Goal: Communication & Community: Participate in discussion

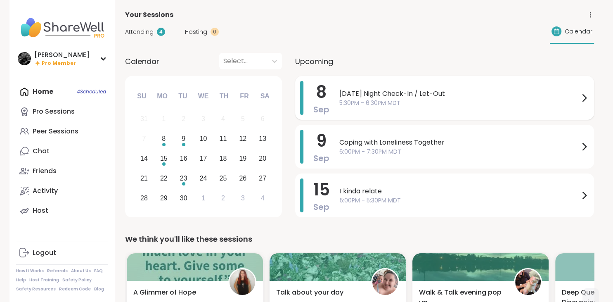
click at [384, 105] on span "5:30PM - 6:30PM MDT" at bounding box center [459, 103] width 240 height 9
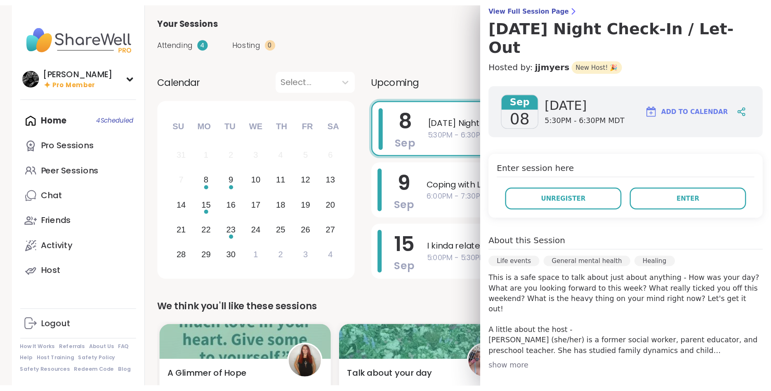
scroll to position [160, 0]
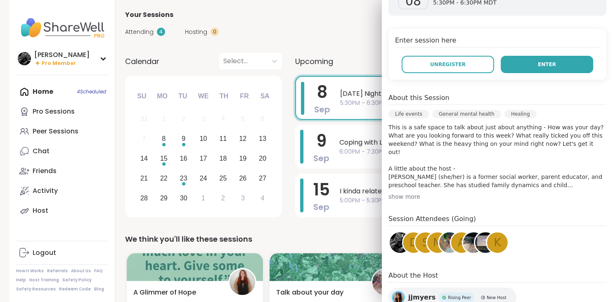
click at [540, 61] on span "Enter" at bounding box center [546, 64] width 18 height 7
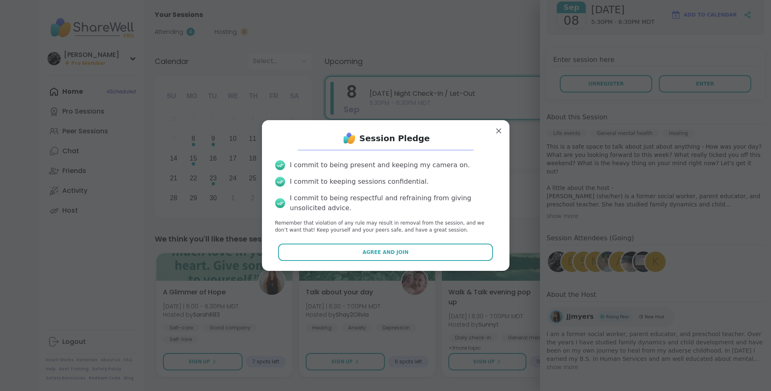
scroll to position [126, 0]
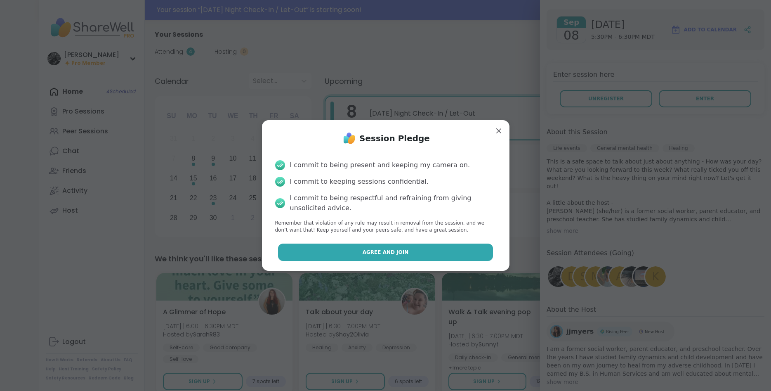
click at [337, 252] on button "Agree and Join" at bounding box center [385, 251] width 215 height 17
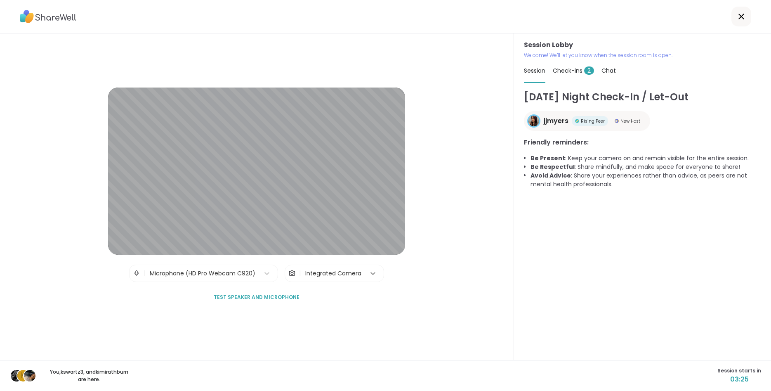
click at [370, 278] on div at bounding box center [372, 273] width 15 height 15
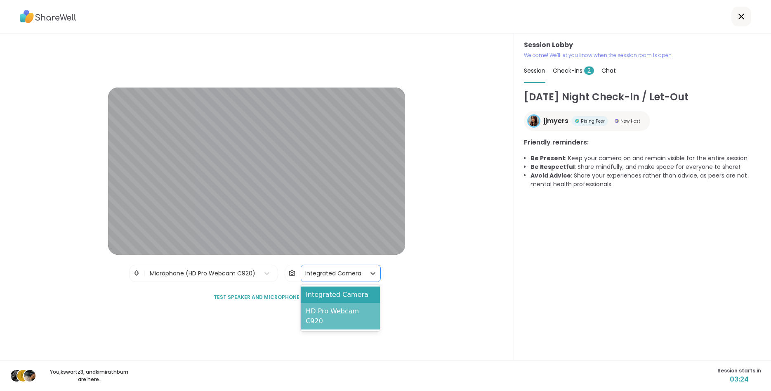
click at [342, 301] on div "HD Pro Webcam C920" at bounding box center [340, 316] width 79 height 26
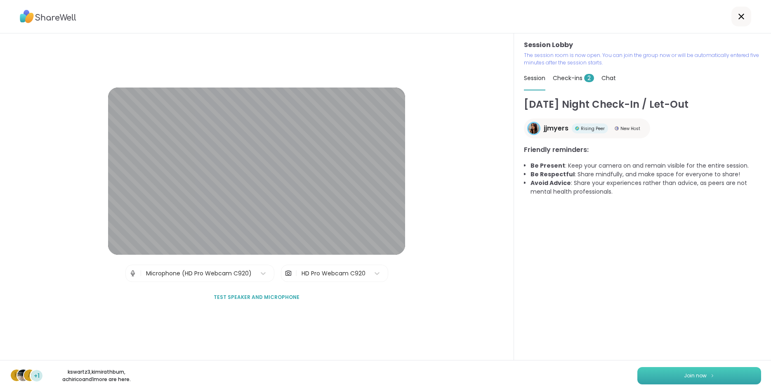
click at [612, 301] on button "Join now" at bounding box center [699, 375] width 124 height 17
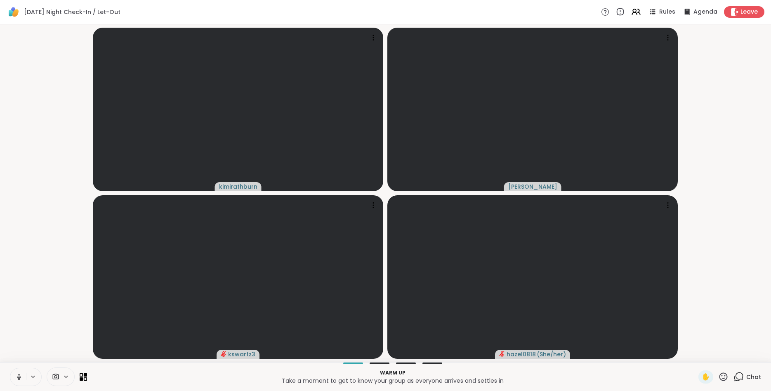
click at [16, 301] on icon at bounding box center [18, 376] width 7 height 7
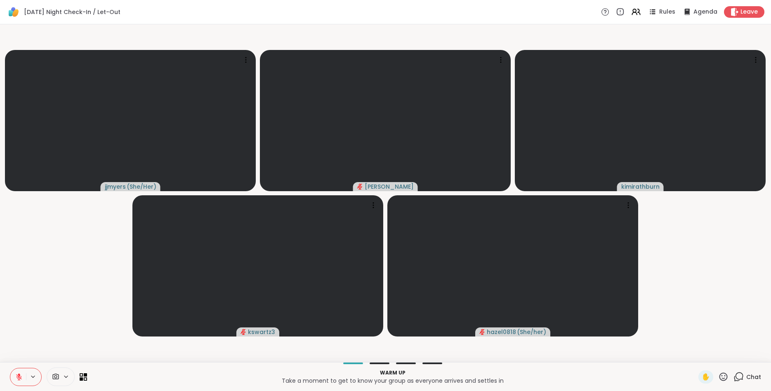
click at [68, 301] on icon at bounding box center [66, 376] width 7 height 7
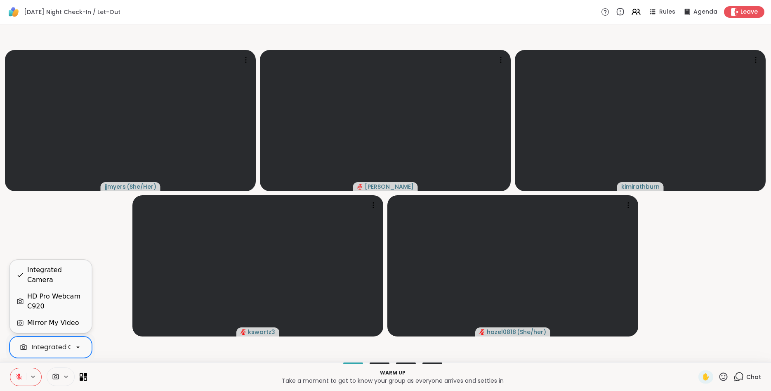
click at [79, 301] on icon at bounding box center [77, 346] width 7 height 7
click at [57, 301] on div "HD Pro Webcam C920" at bounding box center [56, 301] width 58 height 20
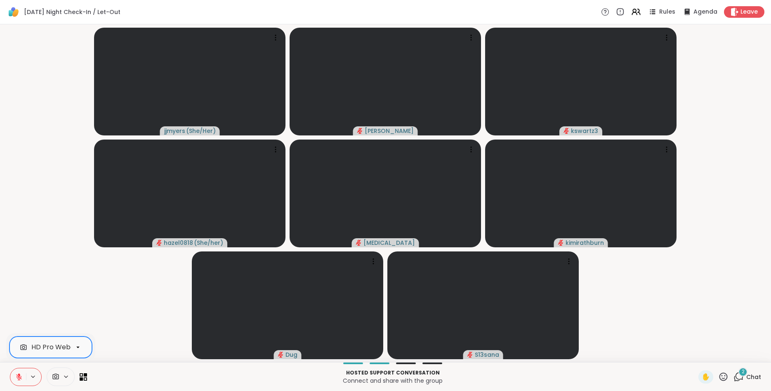
click at [17, 301] on icon at bounding box center [18, 376] width 7 height 7
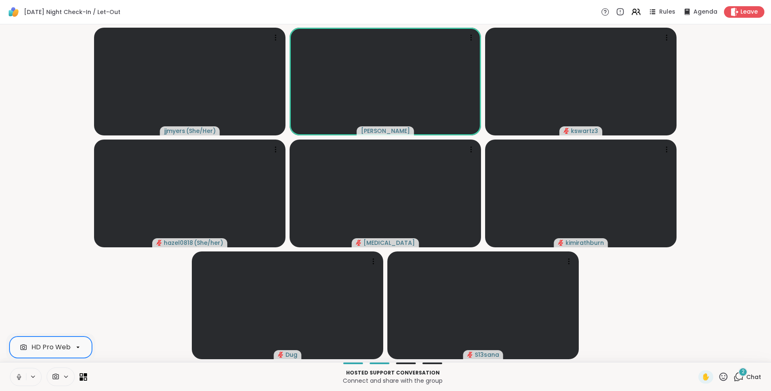
click at [17, 301] on icon at bounding box center [18, 376] width 7 height 7
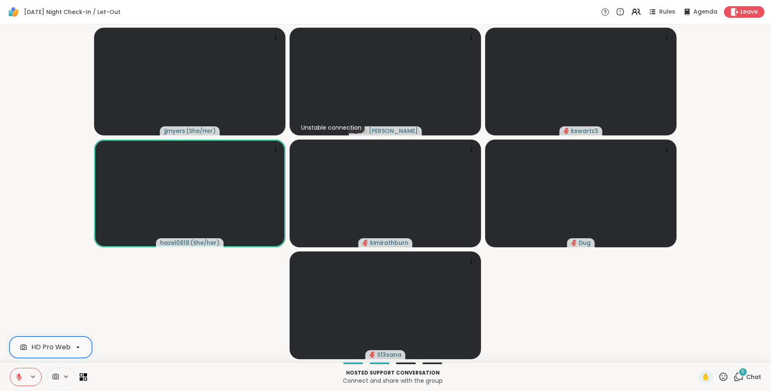
click at [612, 301] on icon at bounding box center [738, 376] width 10 height 10
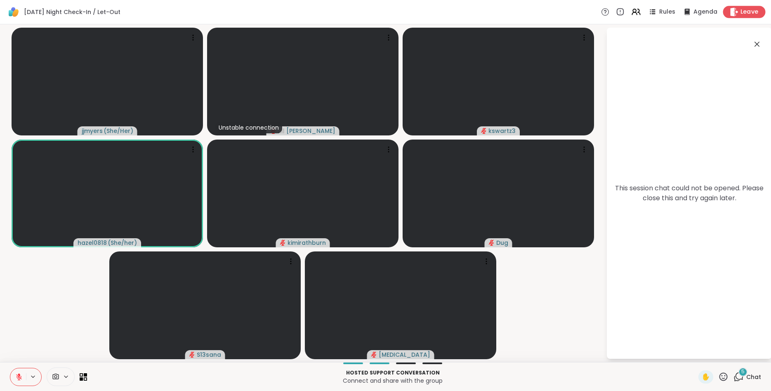
click at [612, 12] on span "Leave" at bounding box center [749, 12] width 18 height 9
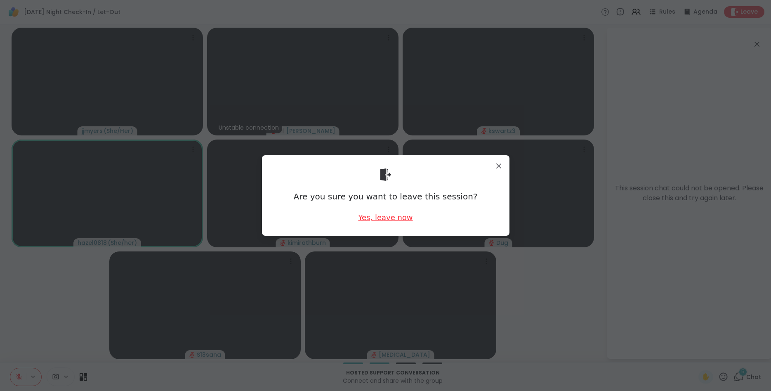
click at [377, 218] on div "Yes, leave now" at bounding box center [385, 217] width 54 height 10
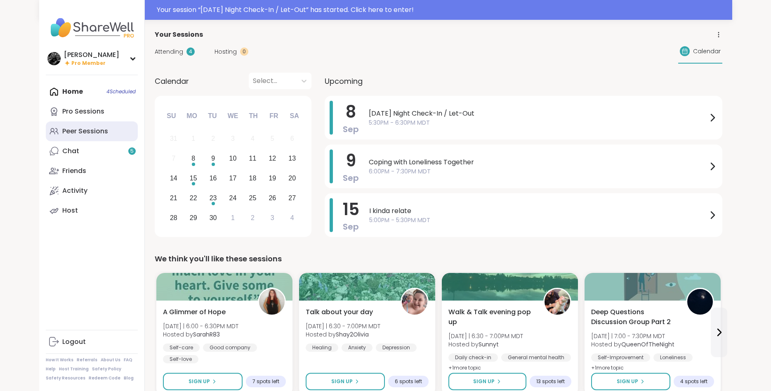
click at [82, 134] on div "Peer Sessions" at bounding box center [85, 131] width 46 height 9
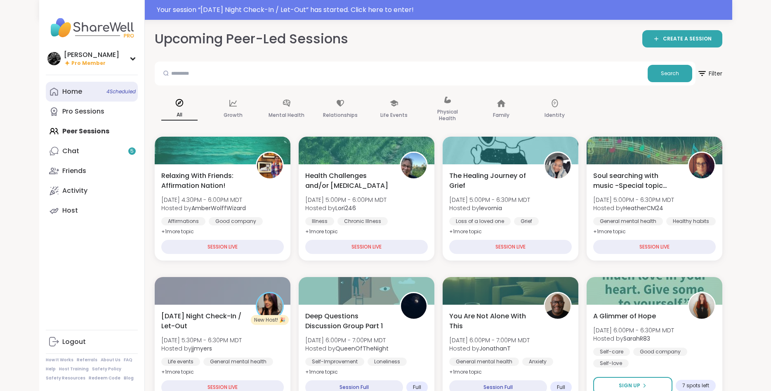
click at [90, 94] on link "Home 4 Scheduled" at bounding box center [92, 92] width 92 height 20
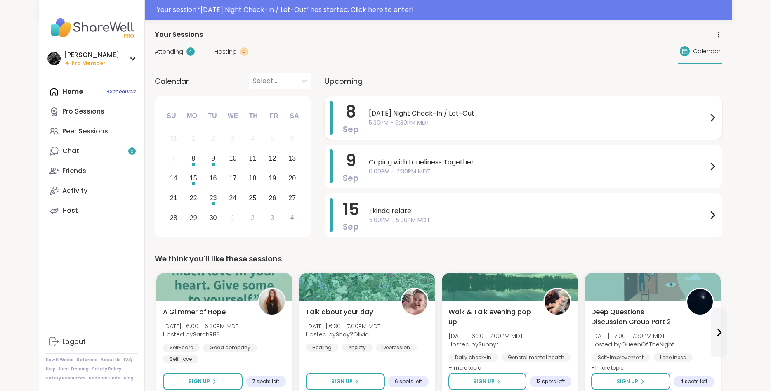
click at [447, 115] on span "Monday Night Check-In / Let-Out" at bounding box center [538, 113] width 339 height 10
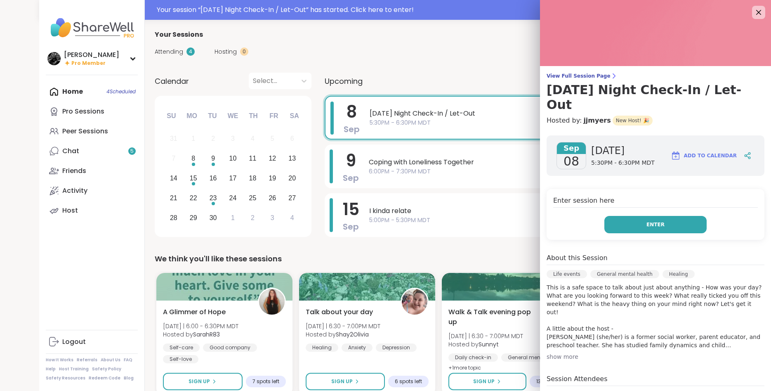
click at [655, 216] on button "Enter" at bounding box center [655, 224] width 102 height 17
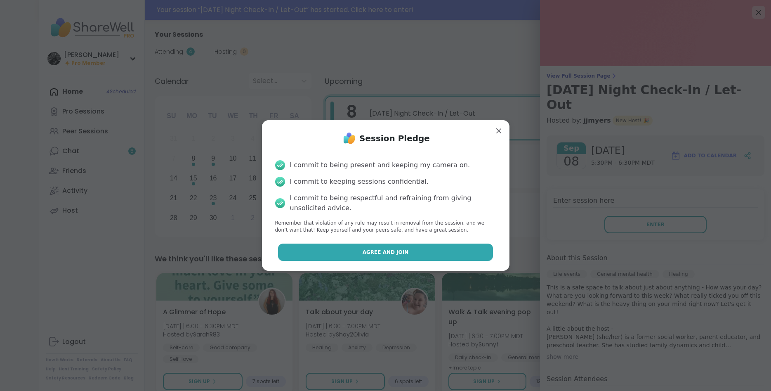
click at [387, 255] on button "Agree and Join" at bounding box center [385, 251] width 215 height 17
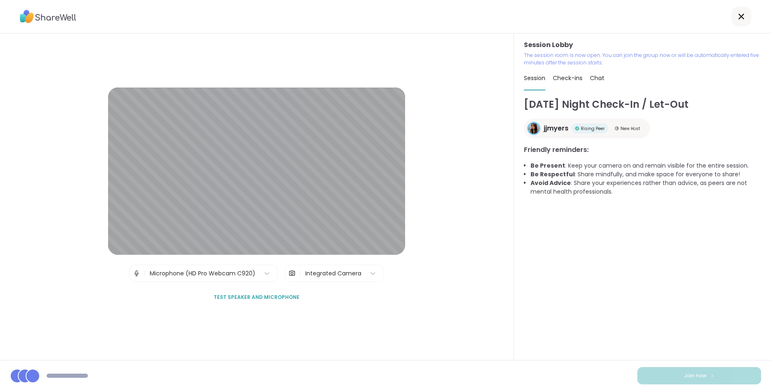
click at [334, 275] on div "Integrated Camera" at bounding box center [333, 273] width 56 height 9
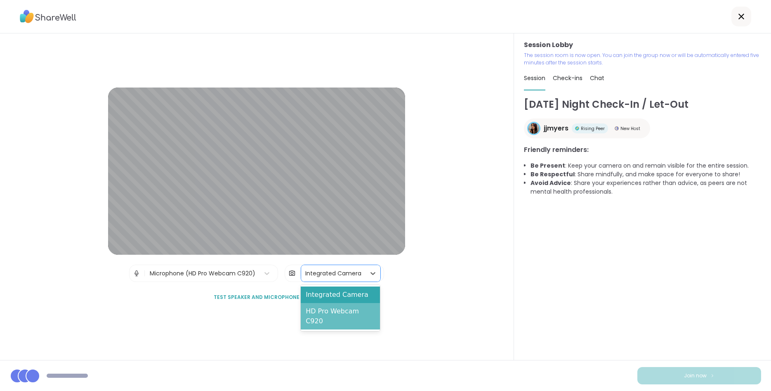
click at [324, 308] on div "HD Pro Webcam C920" at bounding box center [340, 316] width 79 height 26
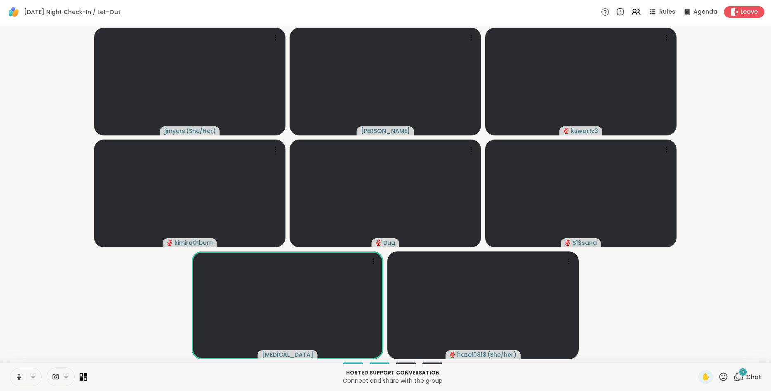
click at [66, 376] on icon at bounding box center [66, 376] width 7 height 7
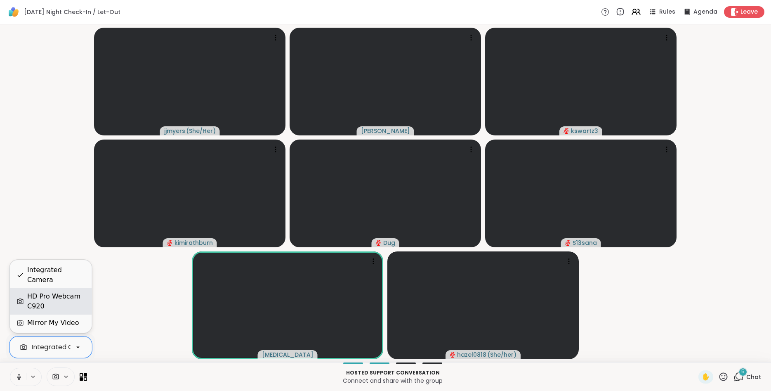
click at [76, 309] on div "HD Pro Webcam C920" at bounding box center [56, 301] width 58 height 20
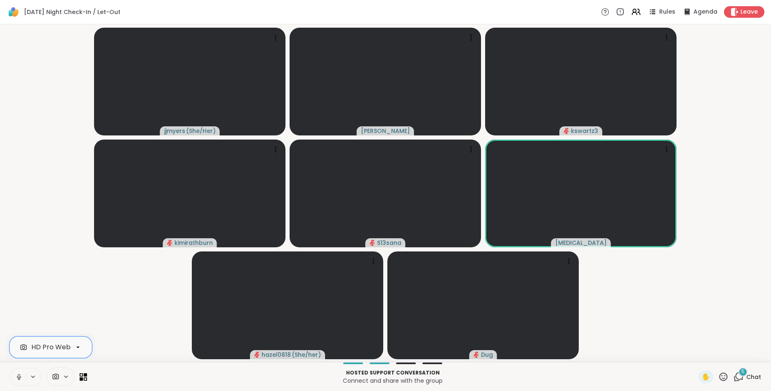
click at [754, 375] on span "Chat" at bounding box center [753, 376] width 15 height 8
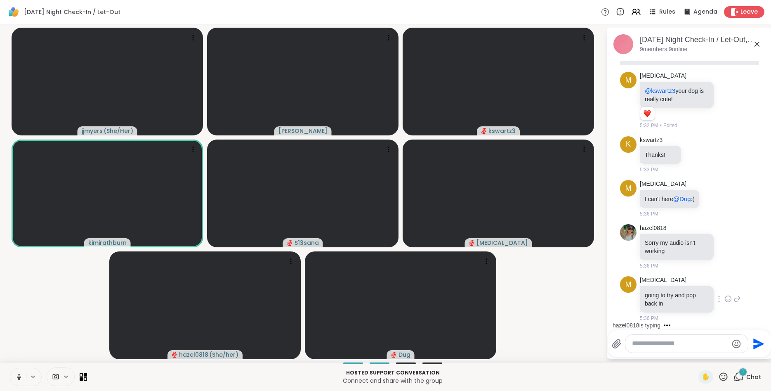
scroll to position [53, 0]
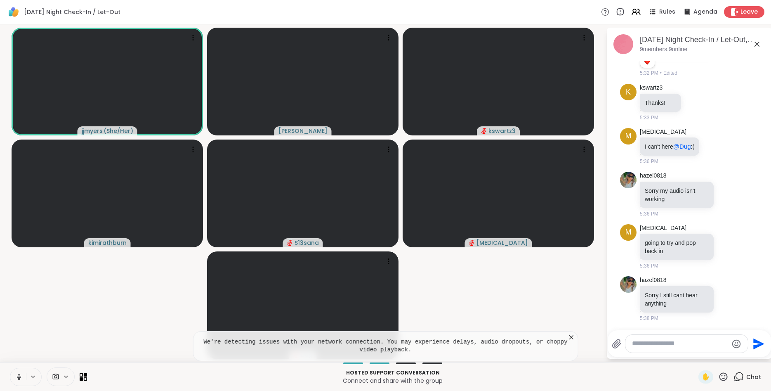
click at [571, 335] on icon at bounding box center [571, 337] width 8 height 8
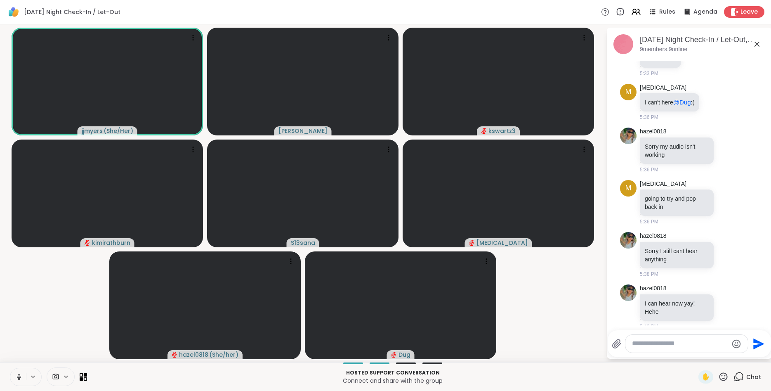
scroll to position [108, 0]
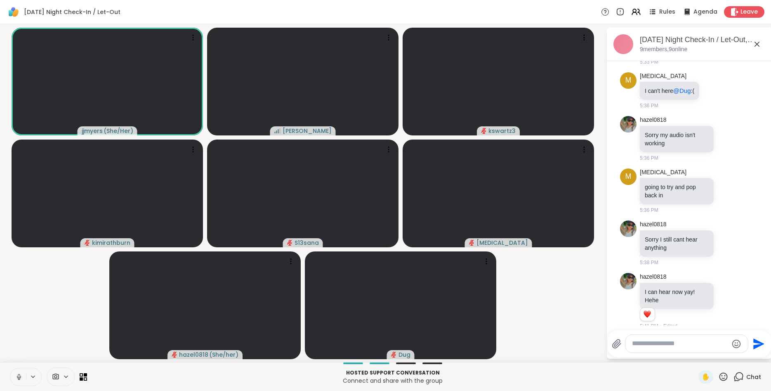
click at [20, 373] on icon at bounding box center [18, 376] width 7 height 7
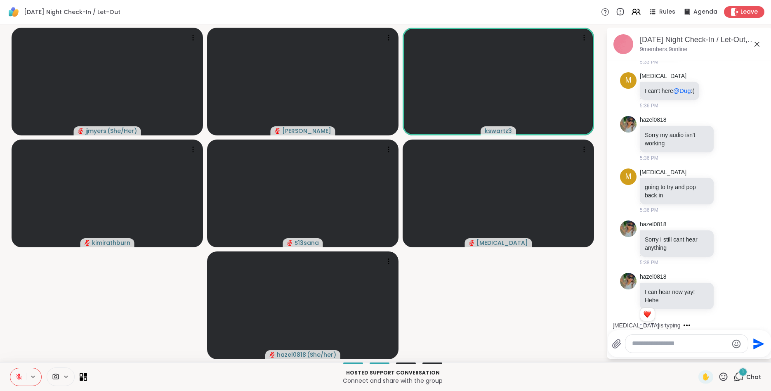
scroll to position [153, 0]
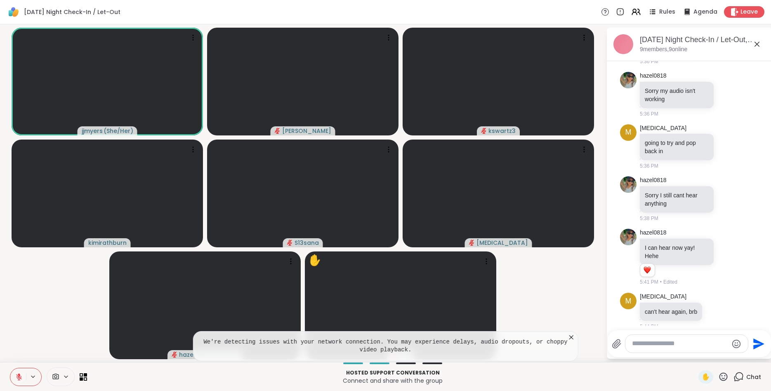
click at [573, 338] on icon at bounding box center [571, 337] width 4 height 4
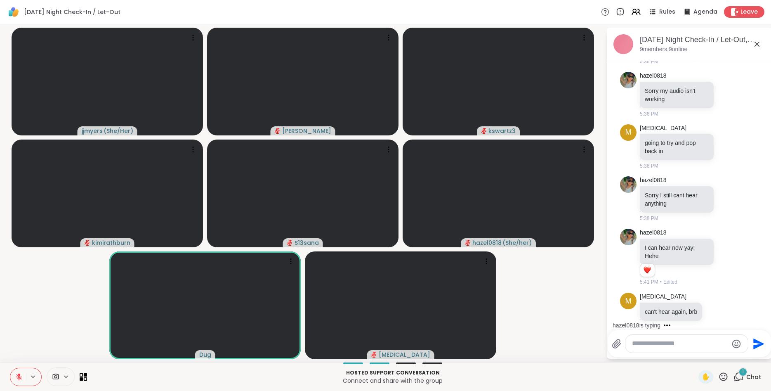
scroll to position [205, 0]
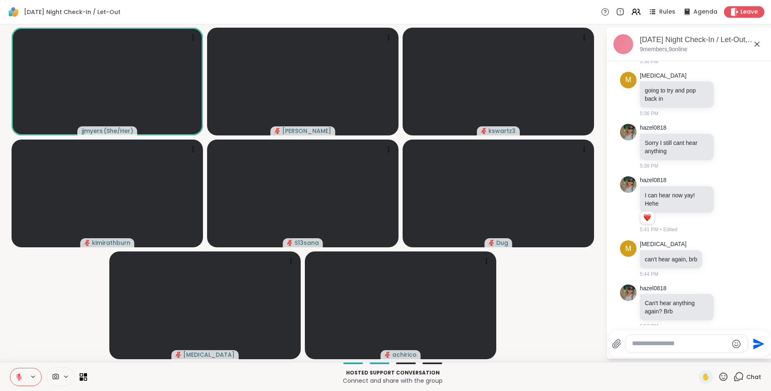
click at [32, 295] on video-player-container "jjmyers ( She/Her ) Alan_N kswartz3 kimirathburn S13sana Dug Makena achirico" at bounding box center [303, 193] width 596 height 331
click at [655, 344] on textarea "Type your message" at bounding box center [680, 343] width 96 height 9
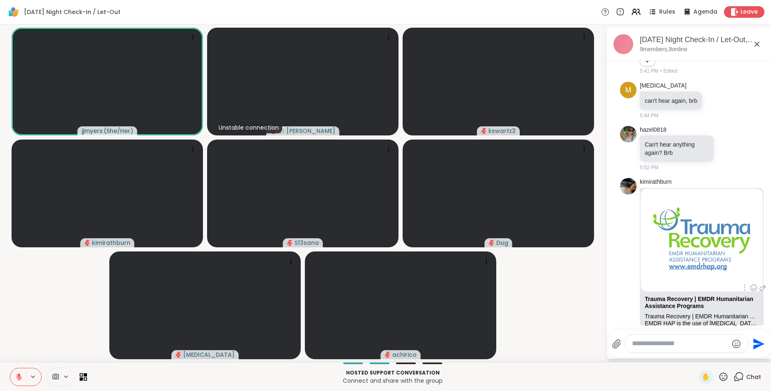
scroll to position [424, 0]
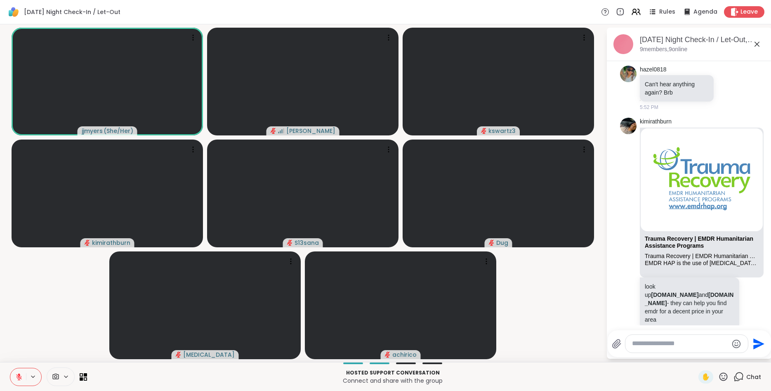
click at [656, 342] on textarea "Type your message" at bounding box center [680, 343] width 96 height 9
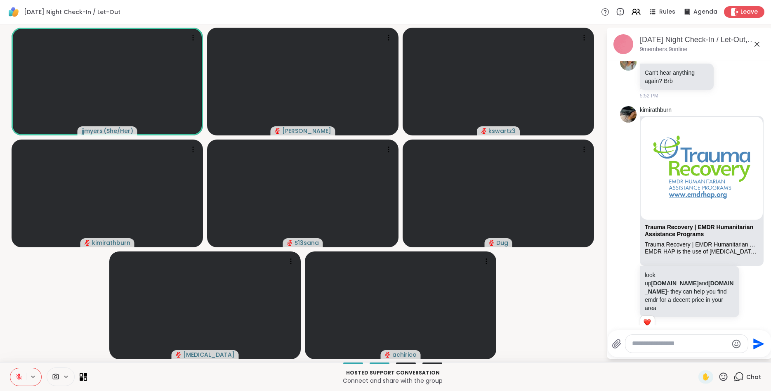
click at [639, 345] on textarea "Type your message" at bounding box center [680, 343] width 96 height 9
type textarea "**********"
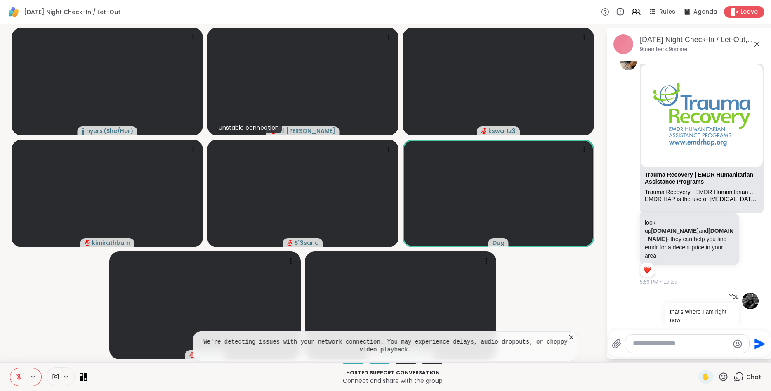
scroll to position [499, 0]
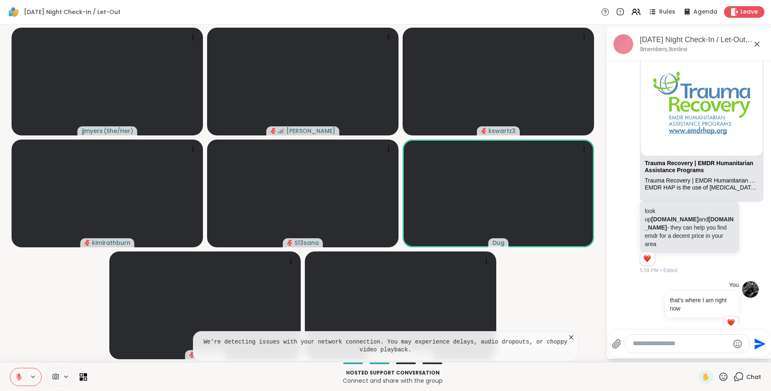
click at [678, 342] on textarea "Type your message" at bounding box center [681, 343] width 96 height 9
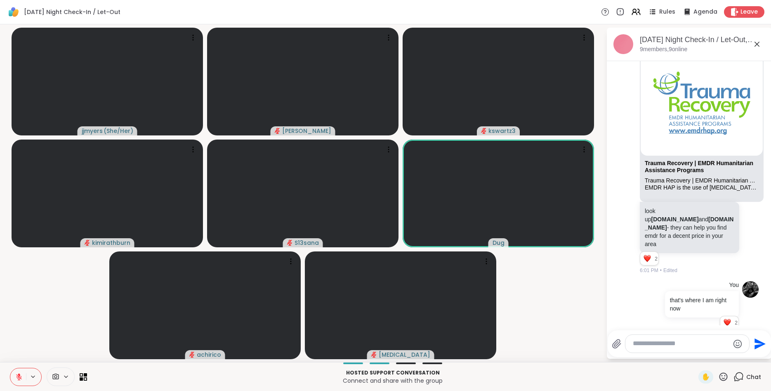
click at [692, 342] on textarea "Type your message" at bounding box center [681, 343] width 96 height 9
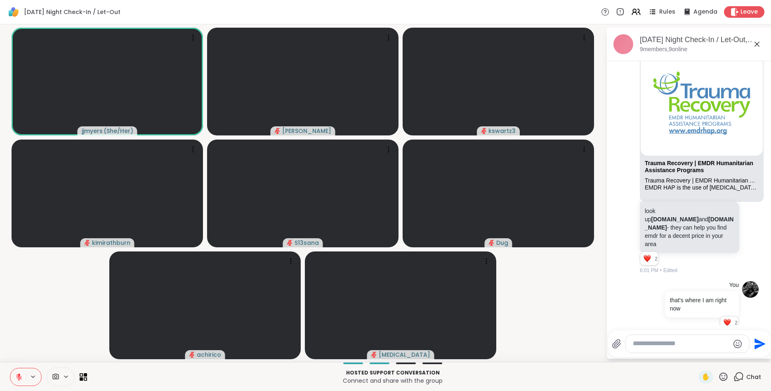
click at [19, 336] on video-player-container "jjmyers ( She/Her ) Alan_N kswartz3 kimirathburn S13sana Dug achirico Makena" at bounding box center [303, 193] width 596 height 331
click at [16, 375] on icon at bounding box center [18, 376] width 7 height 7
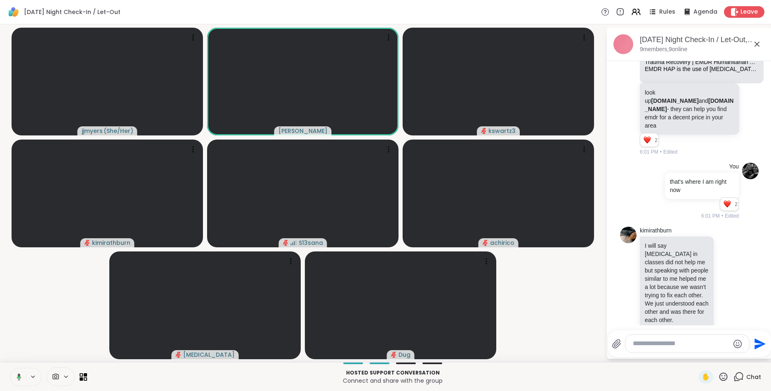
scroll to position [629, 0]
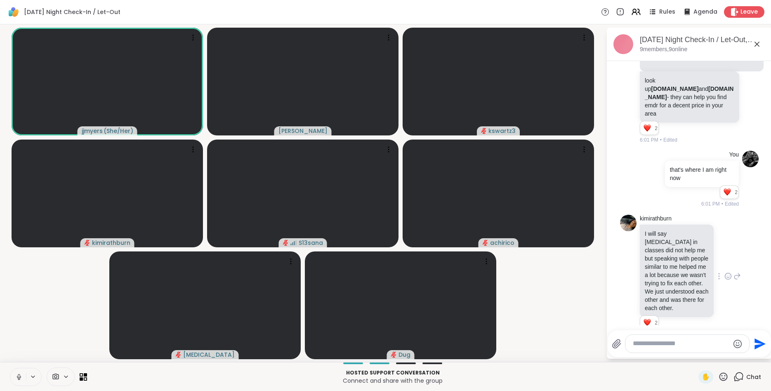
click at [728, 276] on icon at bounding box center [728, 276] width 2 height 1
click at [667, 255] on button "Select Reaction: Heart" at bounding box center [662, 263] width 17 height 17
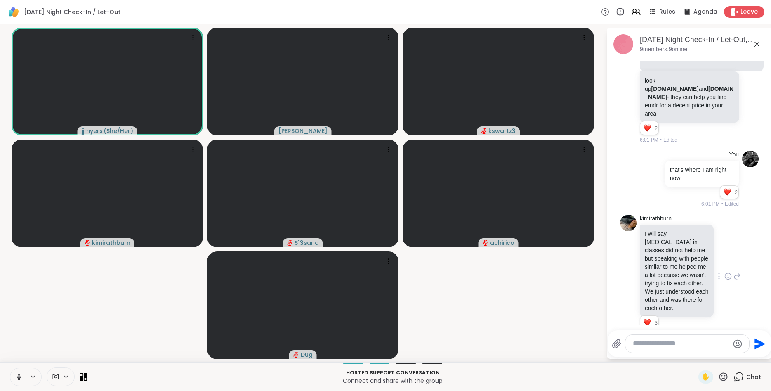
drag, startPoint x: 23, startPoint y: 341, endPoint x: 18, endPoint y: 346, distance: 7.0
click at [22, 341] on video-player-container "jjmyers ( She/Her ) Alan_N kswartz3 kimirathburn S13sana achirico Dug" at bounding box center [303, 193] width 596 height 331
click at [17, 377] on icon at bounding box center [18, 376] width 7 height 7
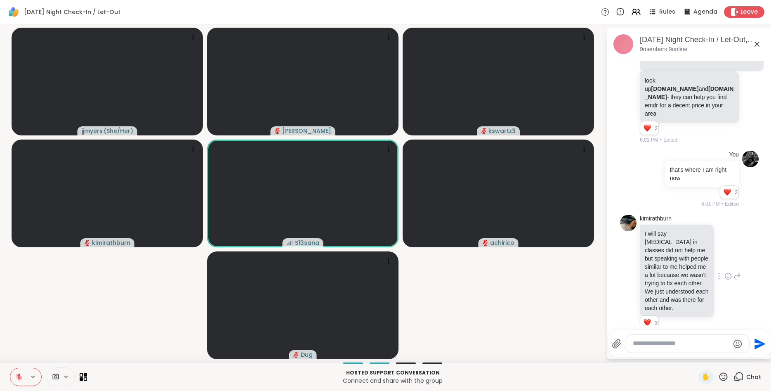
click at [719, 342] on textarea "Type your message" at bounding box center [681, 343] width 96 height 9
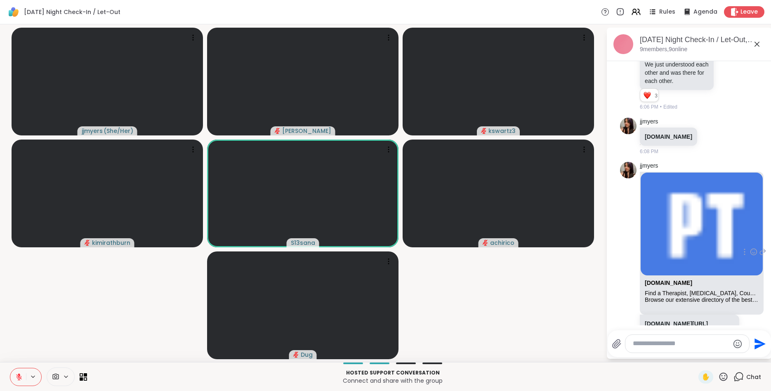
scroll to position [868, 0]
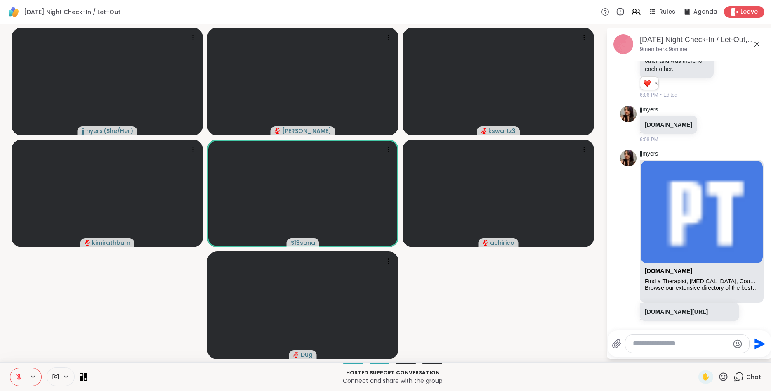
click at [695, 343] on textarea "Type your message" at bounding box center [681, 343] width 96 height 9
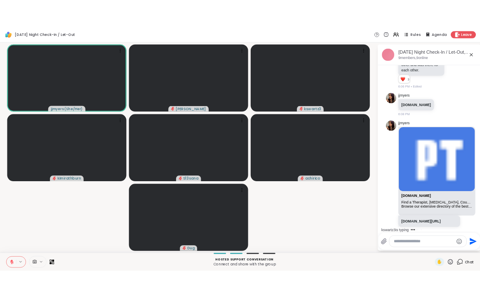
scroll to position [2, 0]
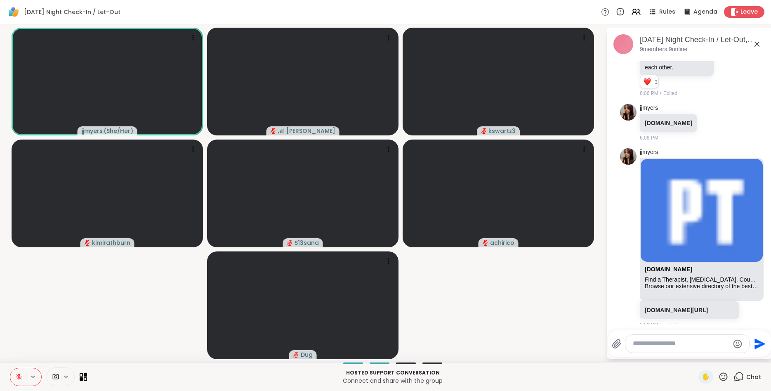
click at [693, 342] on textarea "Type your message" at bounding box center [681, 343] width 96 height 9
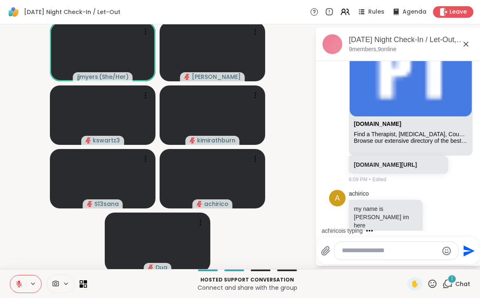
scroll to position [1082, 0]
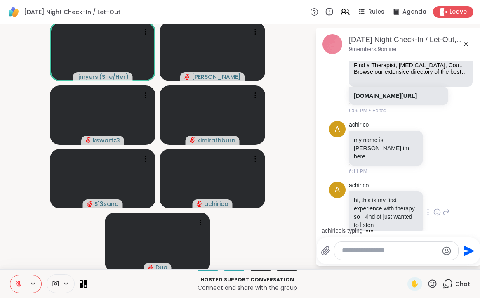
click at [438, 208] on icon at bounding box center [437, 212] width 7 height 8
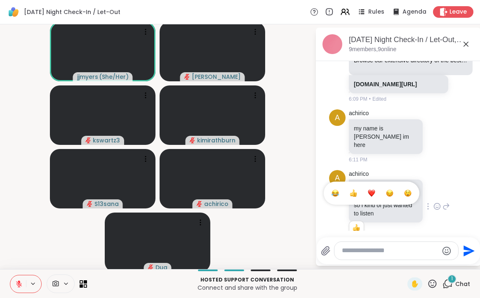
scroll to position [1138, 0]
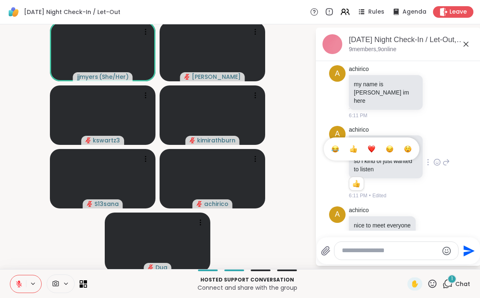
click at [372, 192] on span "Edited" at bounding box center [379, 195] width 14 height 7
click at [436, 163] on icon at bounding box center [437, 163] width 2 height 1
click at [372, 145] on div "Select Reaction: Heart" at bounding box center [371, 148] width 7 height 7
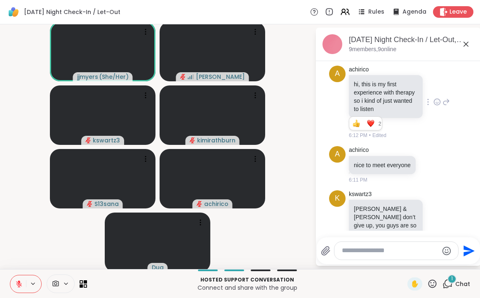
scroll to position [1242, 0]
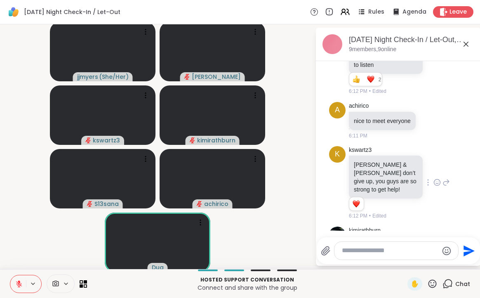
click at [436, 178] on icon at bounding box center [437, 182] width 7 height 8
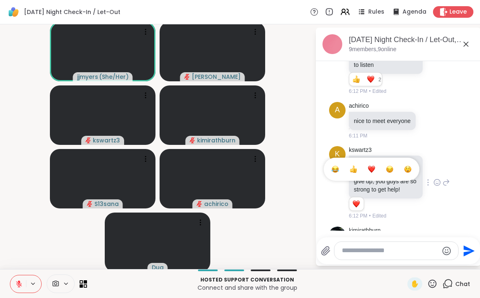
click at [372, 152] on div "kswartz3 Kim & Alan don’t give up, you guys are so strong to get help! 1 1 6:12…" at bounding box center [399, 183] width 101 height 74
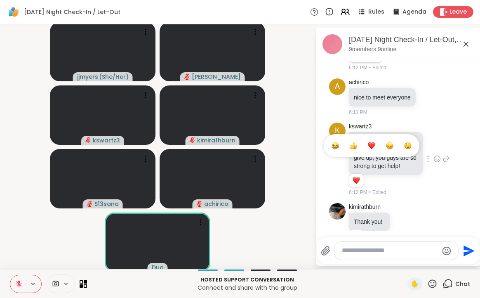
click at [373, 142] on div "Select Reaction: Heart" at bounding box center [371, 145] width 7 height 7
click at [379, 250] on textarea "Type your message" at bounding box center [390, 250] width 96 height 9
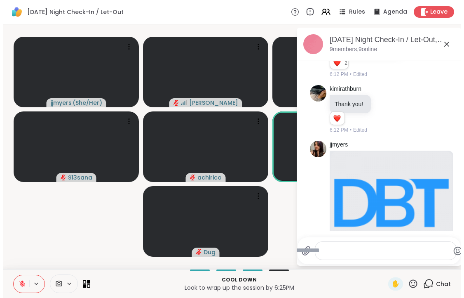
scroll to position [2, 0]
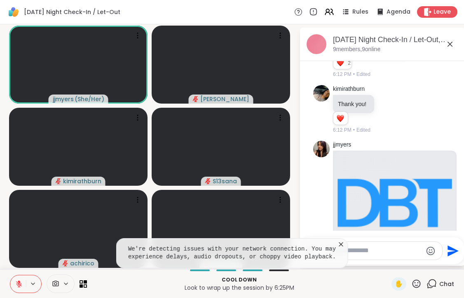
click at [342, 246] on icon at bounding box center [341, 244] width 8 height 8
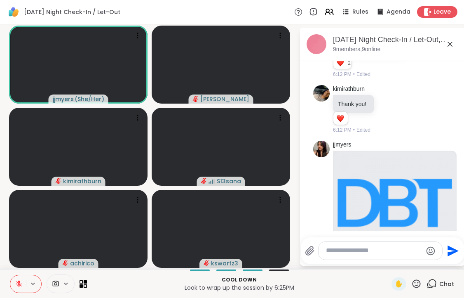
click at [20, 282] on icon at bounding box center [18, 283] width 7 height 7
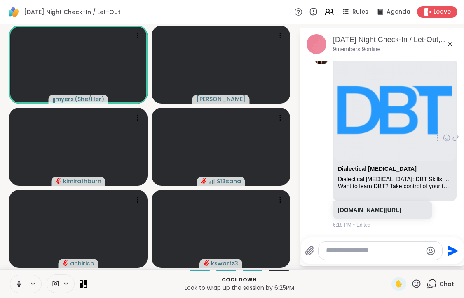
scroll to position [1537, 0]
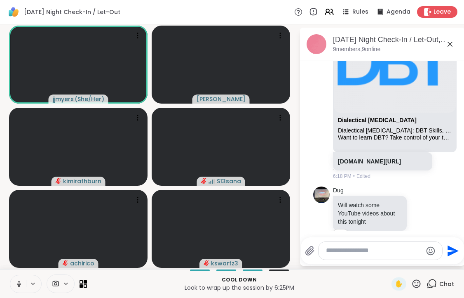
click at [19, 283] on icon at bounding box center [18, 283] width 7 height 7
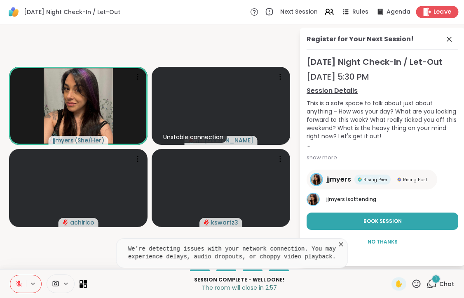
click at [446, 13] on span "Leave" at bounding box center [443, 12] width 18 height 9
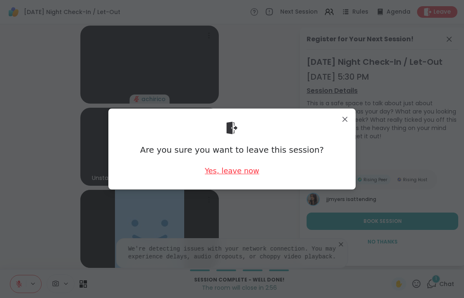
click at [248, 175] on div "Yes, leave now" at bounding box center [232, 170] width 54 height 10
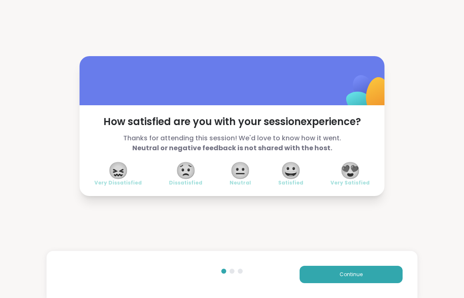
click at [353, 178] on span "😍" at bounding box center [350, 170] width 21 height 15
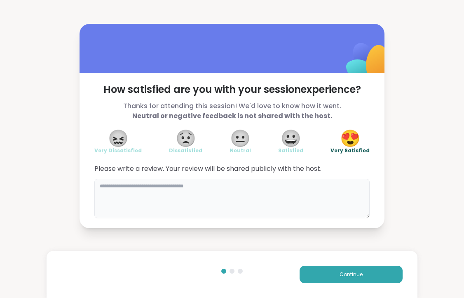
click at [319, 201] on textarea at bounding box center [232, 199] width 276 height 40
type textarea "*"
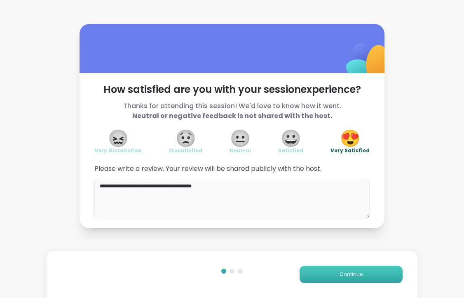
type textarea "**********"
click at [356, 279] on button "Continue" at bounding box center [351, 274] width 103 height 17
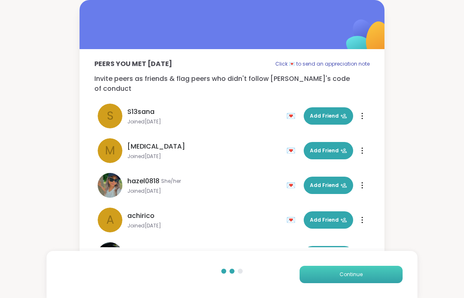
click at [353, 272] on span "Continue" at bounding box center [351, 274] width 23 height 7
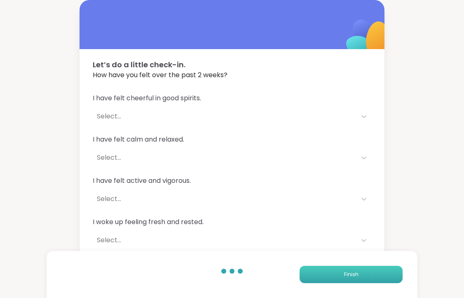
click at [323, 269] on button "Finish" at bounding box center [351, 274] width 103 height 17
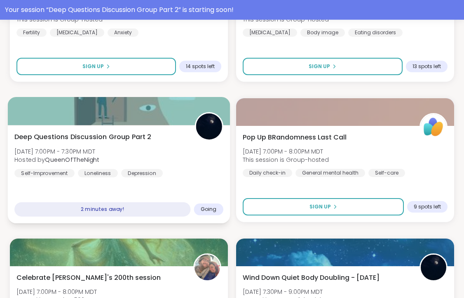
scroll to position [631, 0]
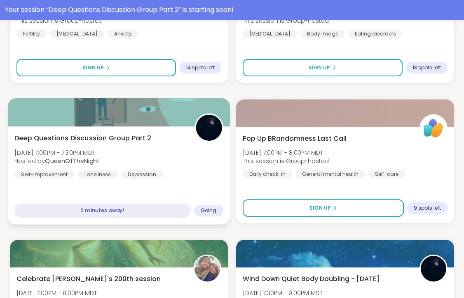
click at [196, 164] on div "Deep Questions Discussion Group Part 2 Mon, Sep 08 | 7:00PM - 7:30PM MDT Hosted…" at bounding box center [118, 155] width 209 height 45
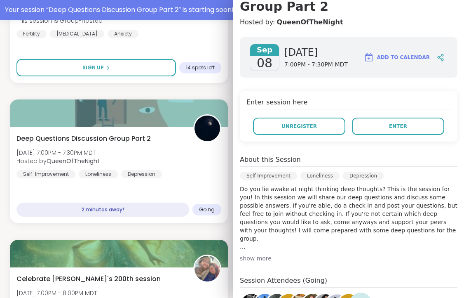
scroll to position [36, 0]
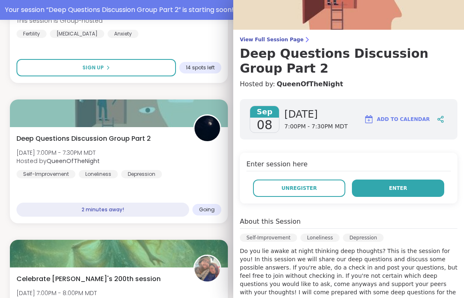
click at [379, 189] on button "Enter" at bounding box center [398, 187] width 92 height 17
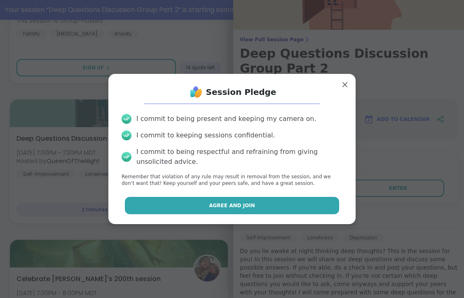
click at [313, 205] on button "Agree and Join" at bounding box center [232, 205] width 215 height 17
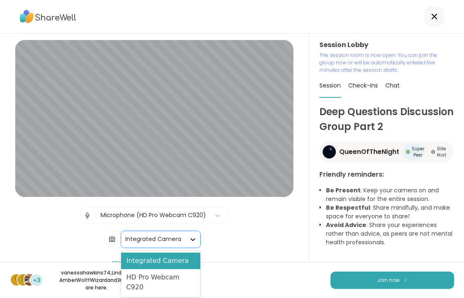
click at [195, 242] on icon at bounding box center [193, 239] width 8 height 8
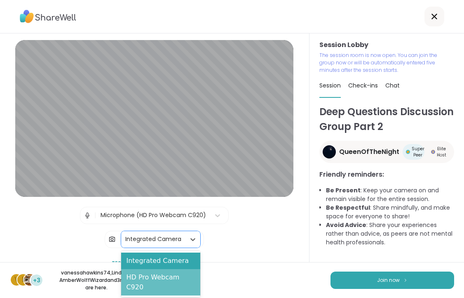
click at [179, 276] on div "HD Pro Webcam C920" at bounding box center [160, 282] width 79 height 26
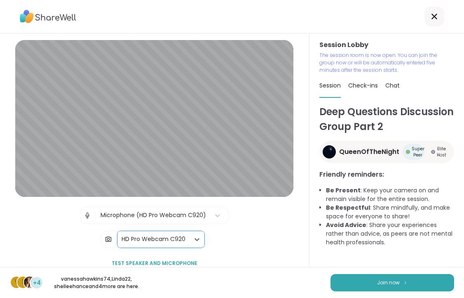
click at [246, 243] on div "Session Lobby | Microphone (HD Pro Webcam C920) | option HD Pro Webcam C920, se…" at bounding box center [154, 156] width 278 height 232
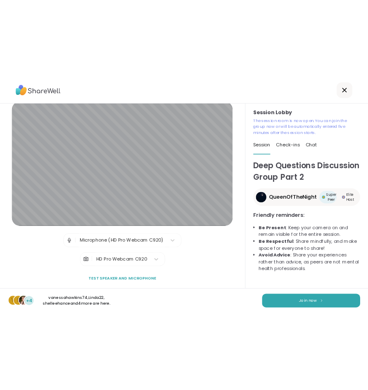
scroll to position [12, 0]
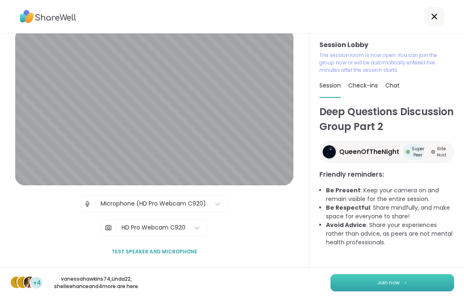
click at [351, 277] on button "Join now" at bounding box center [393, 282] width 124 height 17
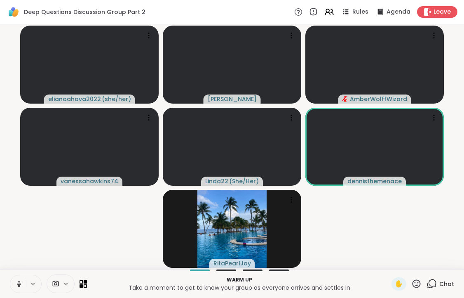
click at [18, 285] on icon at bounding box center [19, 284] width 4 height 2
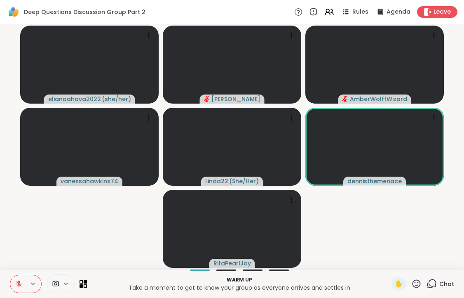
click at [68, 285] on icon at bounding box center [66, 283] width 7 height 7
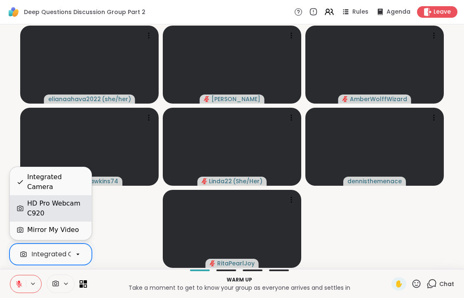
click at [60, 214] on div "HD Pro Webcam C920" at bounding box center [56, 208] width 58 height 20
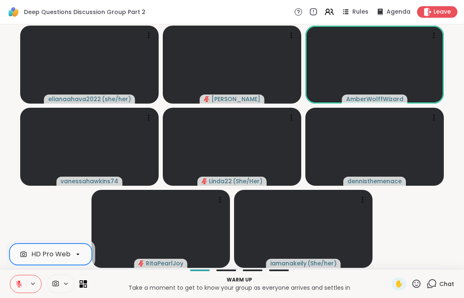
click at [18, 287] on icon at bounding box center [19, 284] width 6 height 6
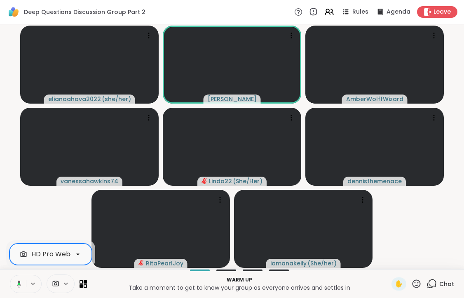
click at [18, 287] on icon at bounding box center [17, 283] width 7 height 7
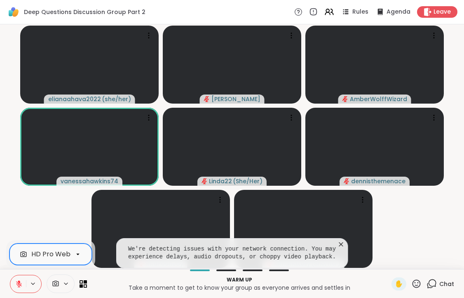
click at [341, 244] on icon at bounding box center [341, 244] width 4 height 4
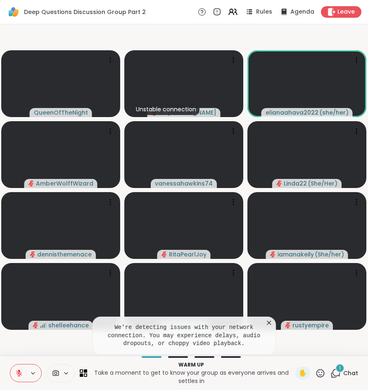
click at [339, 371] on span "1" at bounding box center [340, 368] width 2 height 7
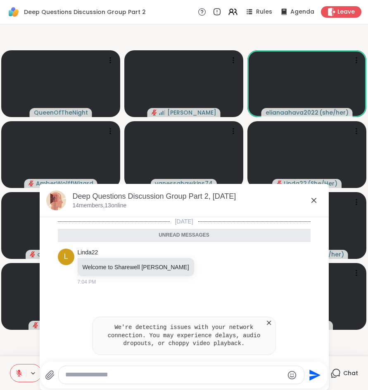
click at [269, 323] on icon at bounding box center [268, 323] width 4 height 4
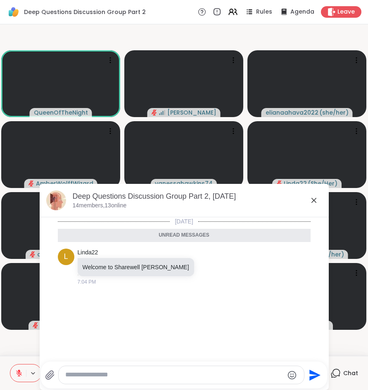
click at [315, 201] on icon at bounding box center [314, 201] width 10 height 10
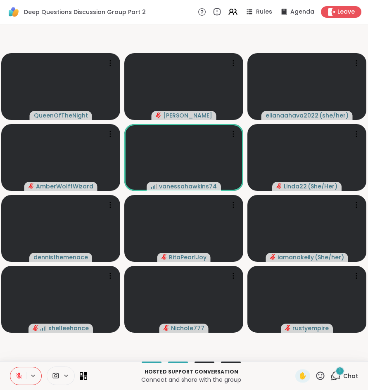
click at [348, 374] on span "Chat" at bounding box center [350, 376] width 15 height 8
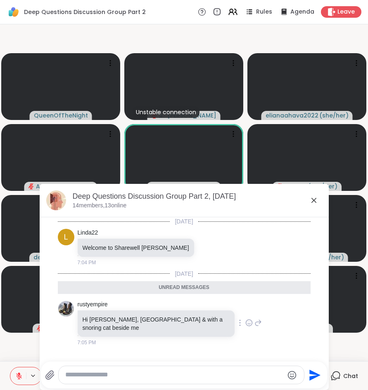
click at [245, 319] on icon at bounding box center [248, 323] width 7 height 8
click at [245, 307] on div "Select Reaction: Heart" at bounding box center [248, 309] width 7 height 7
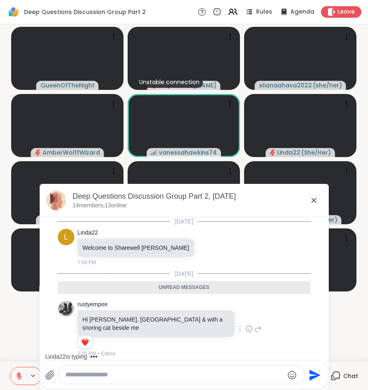
click at [314, 203] on icon at bounding box center [314, 201] width 10 height 10
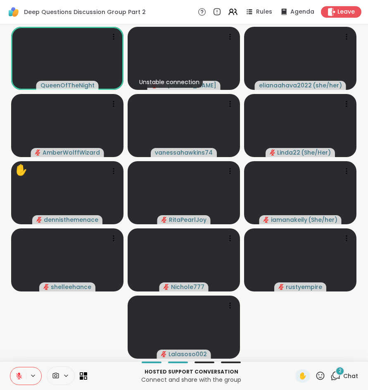
click at [343, 373] on div "2" at bounding box center [339, 371] width 9 height 9
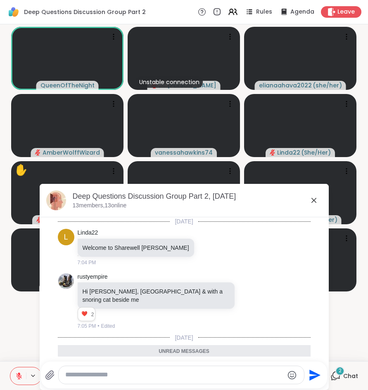
scroll to position [113, 0]
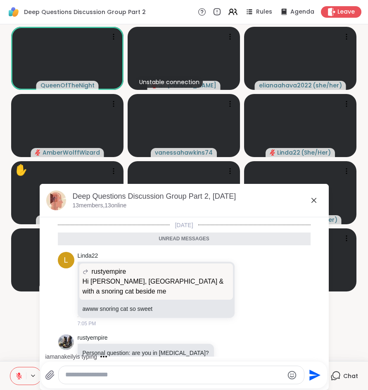
click at [314, 202] on icon at bounding box center [314, 201] width 10 height 10
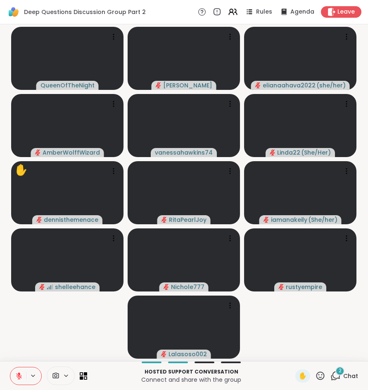
click at [339, 376] on icon at bounding box center [336, 375] width 8 height 7
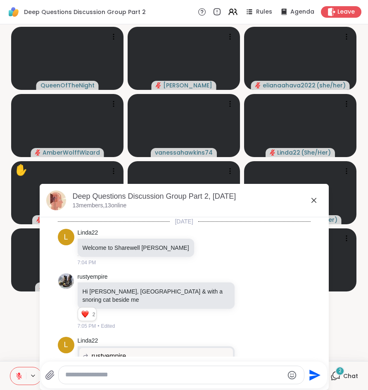
scroll to position [252, 0]
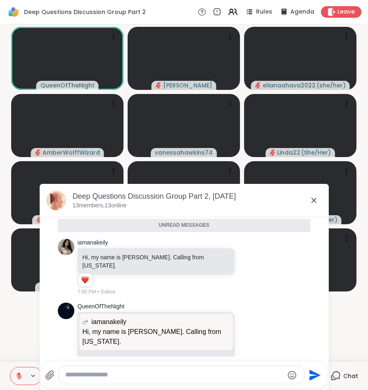
click at [340, 376] on icon at bounding box center [335, 376] width 10 height 10
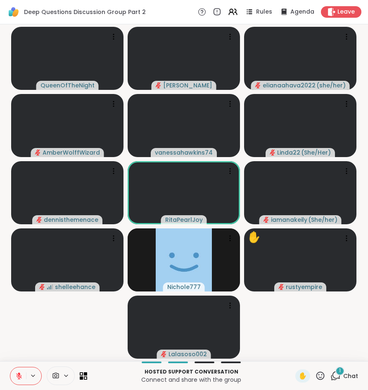
click at [344, 376] on span "Chat" at bounding box center [350, 376] width 15 height 8
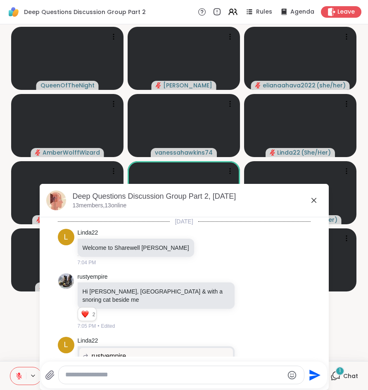
scroll to position [296, 0]
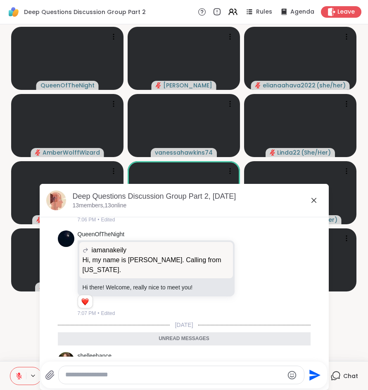
click at [151, 368] on icon at bounding box center [154, 371] width 6 height 6
click at [150, 354] on div "Select Reaction: Heart" at bounding box center [153, 357] width 7 height 7
click at [115, 375] on textarea "Type your message" at bounding box center [174, 375] width 218 height 9
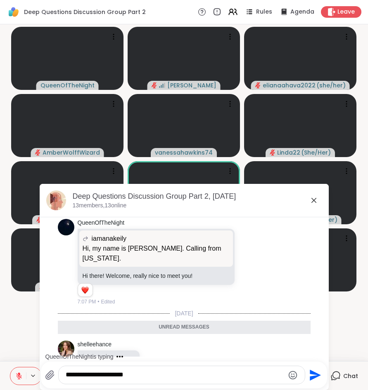
scroll to position [332, 0]
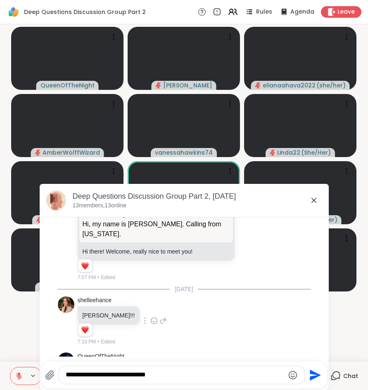
type textarea "**********"
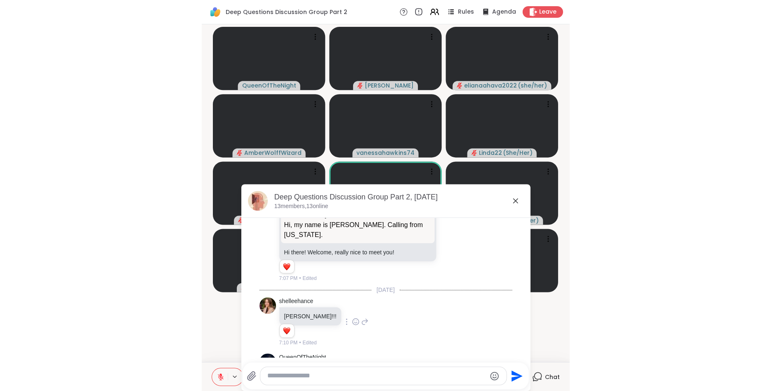
scroll to position [376, 0]
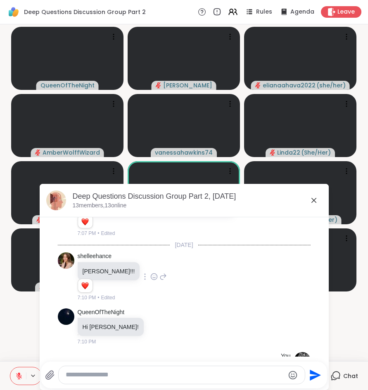
click at [313, 200] on icon at bounding box center [313, 200] width 5 height 5
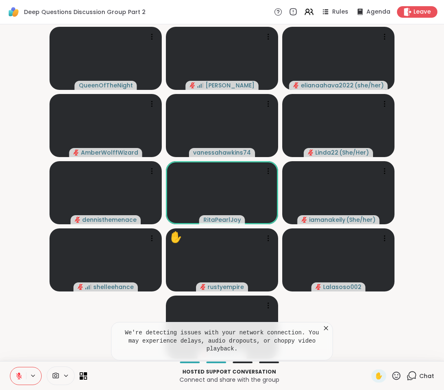
click at [329, 332] on icon at bounding box center [326, 328] width 8 height 8
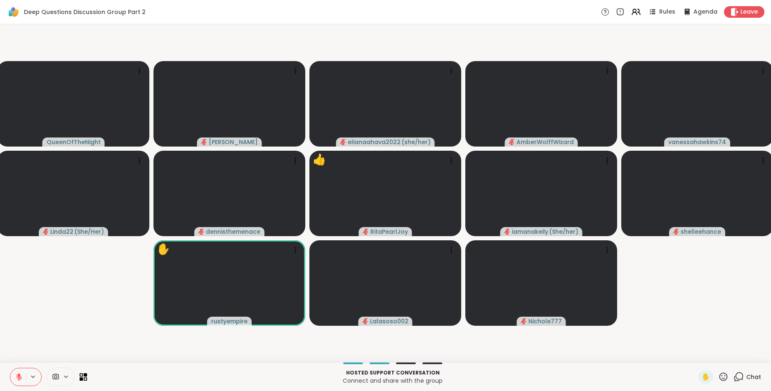
click at [724, 377] on icon at bounding box center [723, 376] width 10 height 10
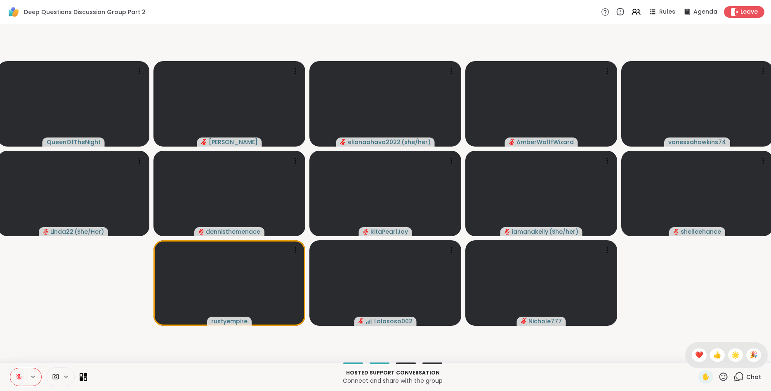
click at [61, 282] on video-player-container "QueenOfTheNight Alan_N elianaahava2022 ( she/her ) AmberWolffWizard vanessahawk…" at bounding box center [385, 193] width 761 height 331
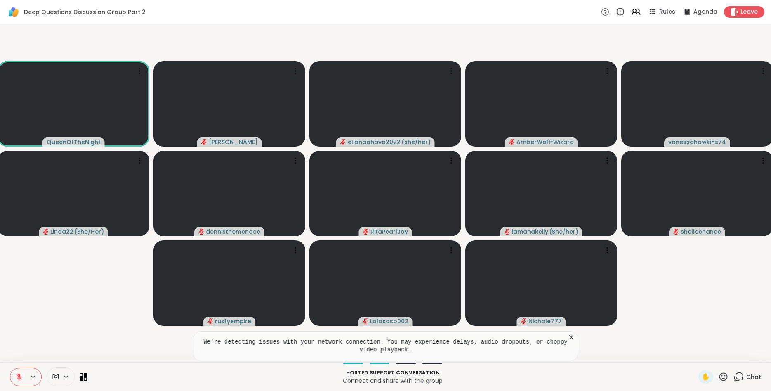
click at [572, 338] on icon at bounding box center [571, 337] width 8 height 8
click at [567, 342] on video-player-container "QueenOfTheNight Alan_N elianaahava2022 ( she/her ) AmberWolffWizard vanessahawk…" at bounding box center [385, 193] width 761 height 331
click at [61, 298] on video-player-container "QueenOfTheNight Alan_N elianaahava2022 ( she/her ) AmberWolffWizard vanessahawk…" at bounding box center [385, 193] width 761 height 331
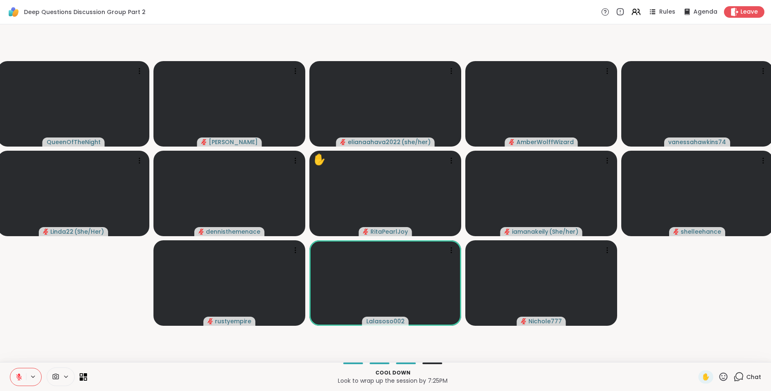
click at [722, 377] on icon at bounding box center [723, 376] width 10 height 10
click at [739, 376] on icon at bounding box center [738, 376] width 10 height 10
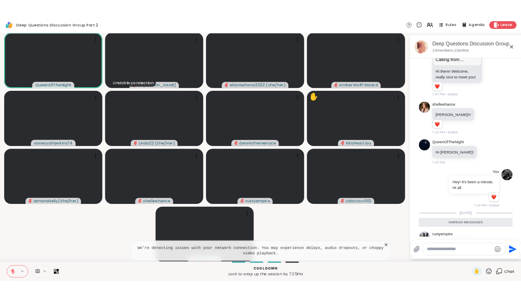
scroll to position [444, 0]
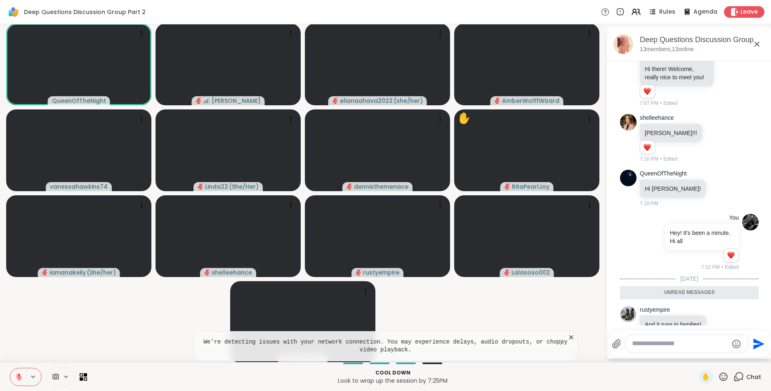
click at [573, 337] on icon at bounding box center [571, 337] width 8 height 8
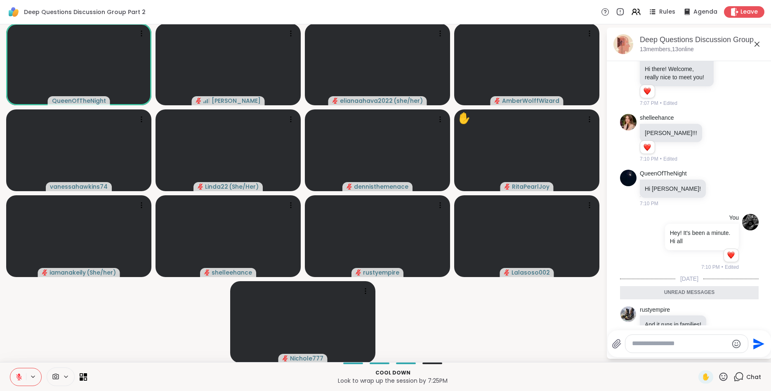
click at [644, 342] on textarea "Type your message" at bounding box center [680, 343] width 96 height 9
click at [672, 346] on textarea "Type your message" at bounding box center [680, 343] width 96 height 9
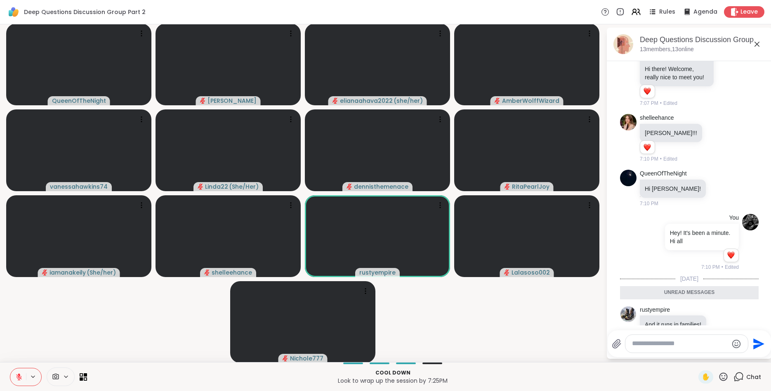
click at [28, 324] on video-player-container "QueenOfTheNight Alan_N elianaahava2022 ( she/her ) AmberWolffWizard vanessahawk…" at bounding box center [303, 193] width 596 height 331
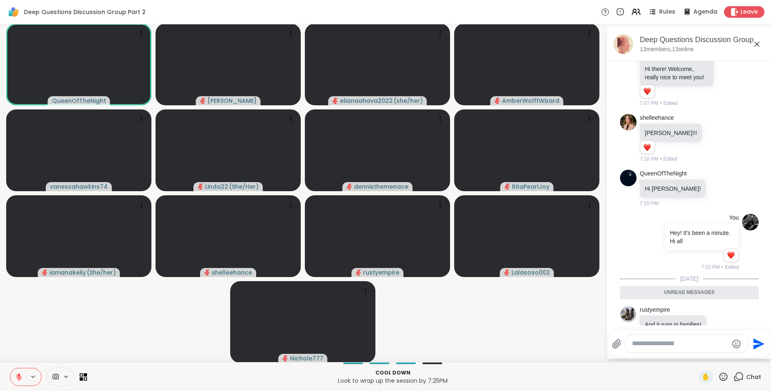
click at [23, 314] on video-player-container "QueenOfTheNight Alan_N elianaahava2022 ( she/her ) AmberWolffWizard vanessahawk…" at bounding box center [303, 193] width 596 height 331
click at [33, 325] on video-player-container "QueenOfTheNight Alan_N elianaahava2022 ( she/her ) AmberWolffWizard vanessahawk…" at bounding box center [303, 193] width 596 height 331
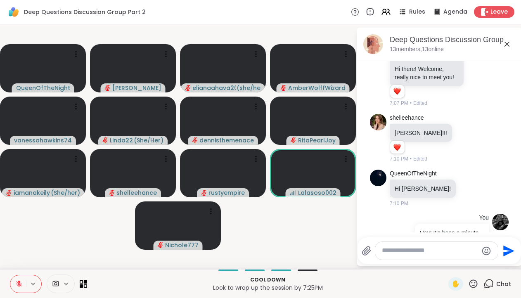
click at [47, 239] on video-player-container "QueenOfTheNight Alan_N elianaahava2022 ( she/her ) AmberWolffWizard vanessahawk…" at bounding box center [178, 147] width 346 height 238
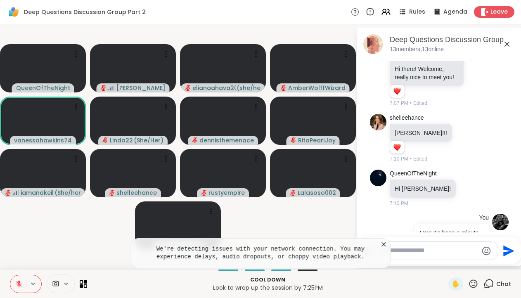
click at [383, 244] on icon at bounding box center [384, 244] width 4 height 4
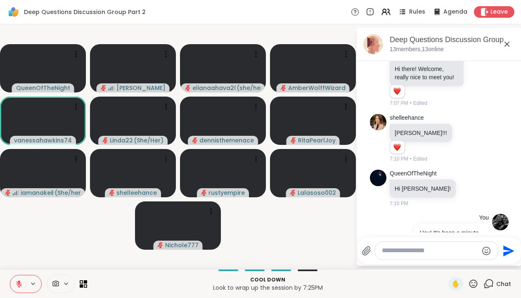
click at [402, 254] on textarea "Type your message" at bounding box center [430, 250] width 96 height 9
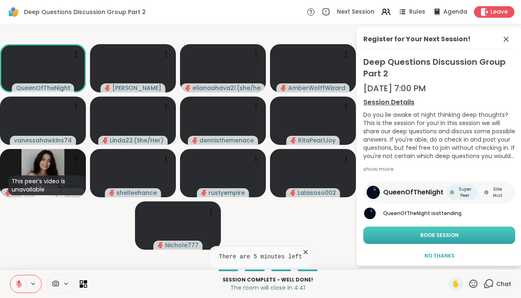
click at [484, 241] on button "Book Session" at bounding box center [439, 234] width 152 height 17
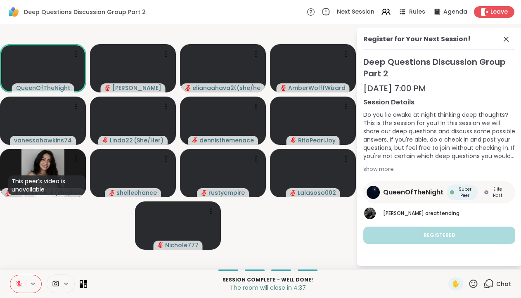
click at [312, 233] on video-player-container "QueenOfTheNight Alan_N elianaahava2022 ( she/her ) AmberWolffWizard vanessahawk…" at bounding box center [178, 147] width 346 height 238
click at [502, 39] on icon at bounding box center [506, 39] width 10 height 10
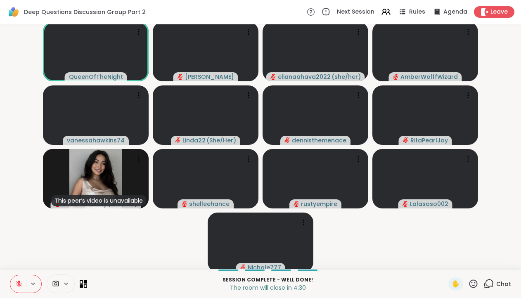
click at [103, 233] on video-player-container "QueenOfTheNight Alan_N elianaahava2022 ( she/her ) AmberWolffWizard vanessahawk…" at bounding box center [260, 147] width 511 height 238
click at [39, 226] on video-player-container "QueenOfTheNight Alan_N elianaahava2022 ( she/her ) AmberWolffWizard vanessahawk…" at bounding box center [260, 147] width 511 height 238
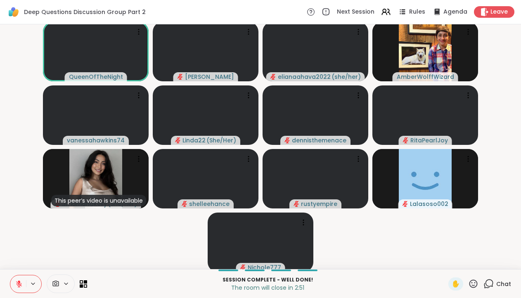
click at [120, 242] on video-player-container "QueenOfTheNight Alan_N elianaahava2022 ( she/her ) AmberWolffWizard vanessahawk…" at bounding box center [260, 147] width 511 height 238
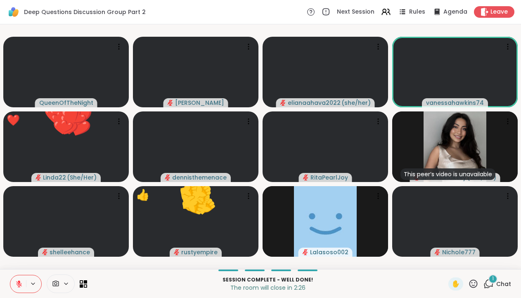
click at [492, 283] on div "1" at bounding box center [492, 278] width 9 height 9
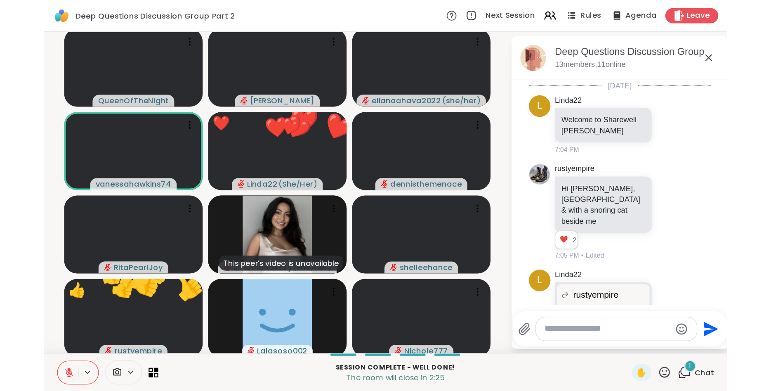
scroll to position [589, 0]
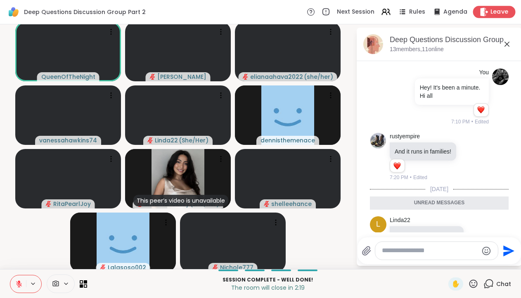
click at [495, 15] on span "Leave" at bounding box center [499, 12] width 18 height 9
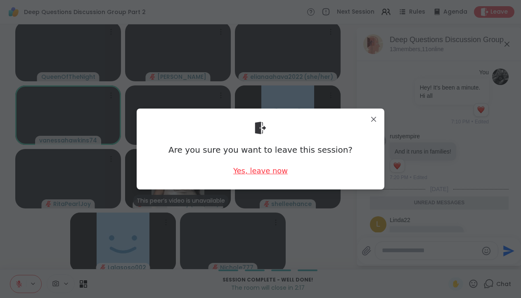
click at [276, 172] on div "Yes, leave now" at bounding box center [260, 170] width 54 height 10
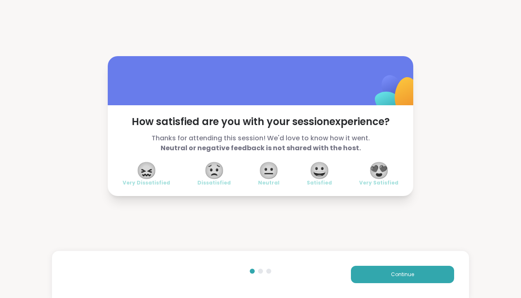
click at [383, 172] on span "😍" at bounding box center [378, 170] width 21 height 15
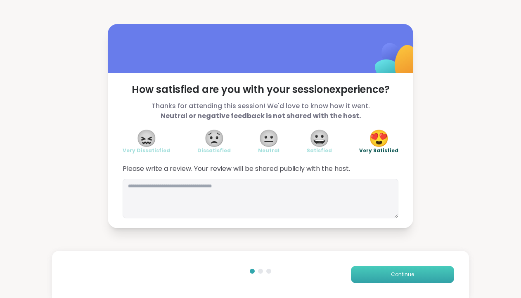
click at [389, 273] on button "Continue" at bounding box center [402, 274] width 103 height 17
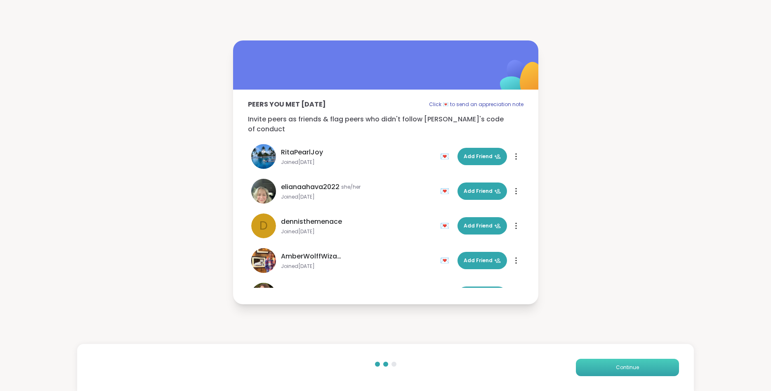
click at [602, 364] on button "Continue" at bounding box center [627, 366] width 103 height 17
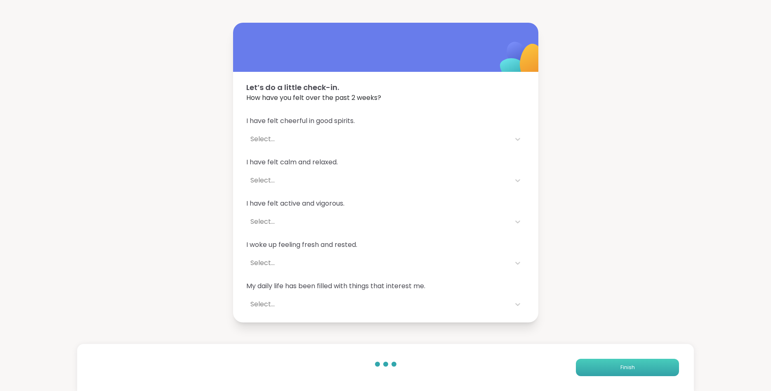
click at [602, 364] on button "Finish" at bounding box center [627, 366] width 103 height 17
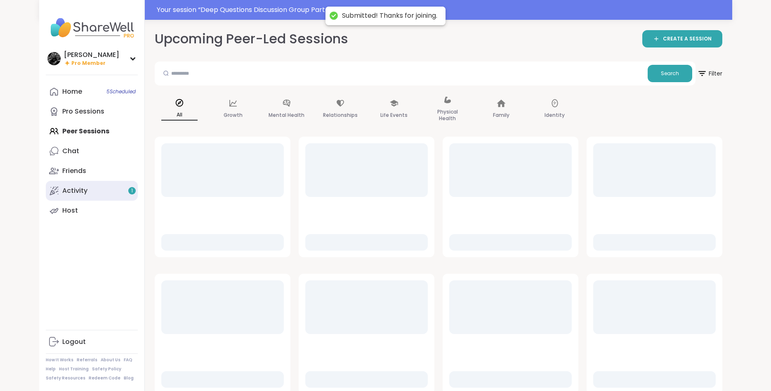
click at [87, 195] on link "Activity 1" at bounding box center [92, 191] width 92 height 20
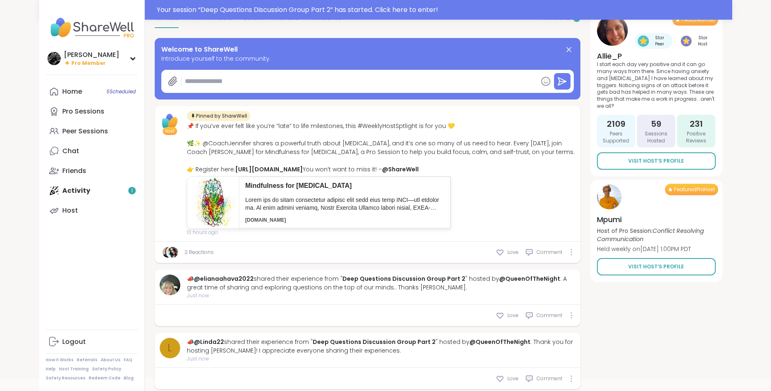
scroll to position [126, 0]
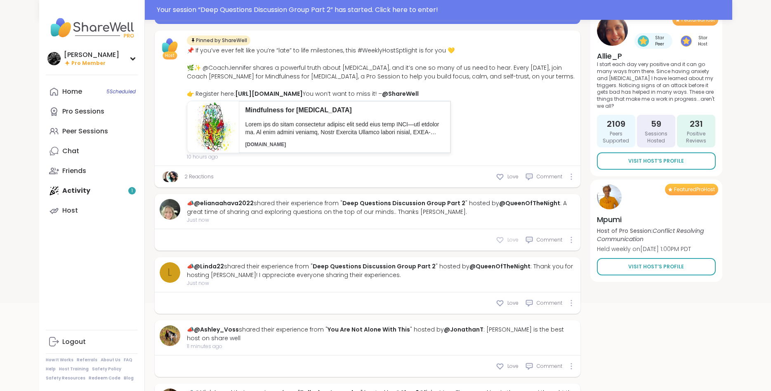
click at [500, 244] on icon at bounding box center [500, 240] width 8 height 8
type textarea "*"
click at [207, 333] on link "@Ashley_Voss" at bounding box center [216, 329] width 45 height 8
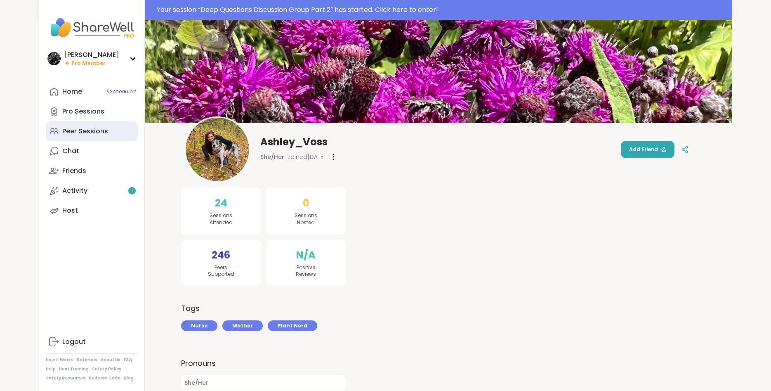
click at [68, 137] on link "Peer Sessions" at bounding box center [92, 131] width 92 height 20
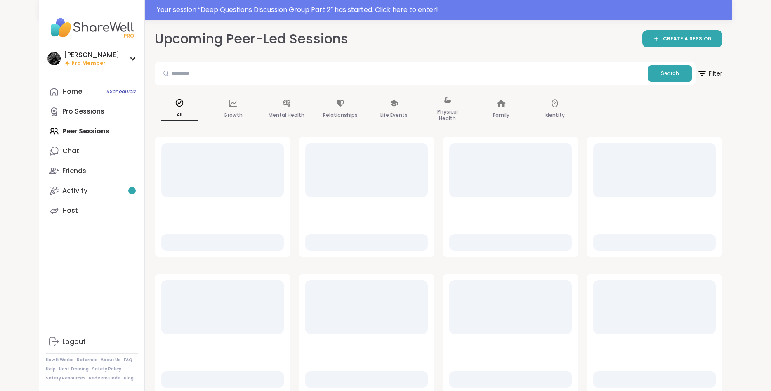
click at [75, 134] on div "Home 5 Scheduled Pro Sessions Peer Sessions Chat Friends Activity 1 Host" at bounding box center [92, 151] width 92 height 139
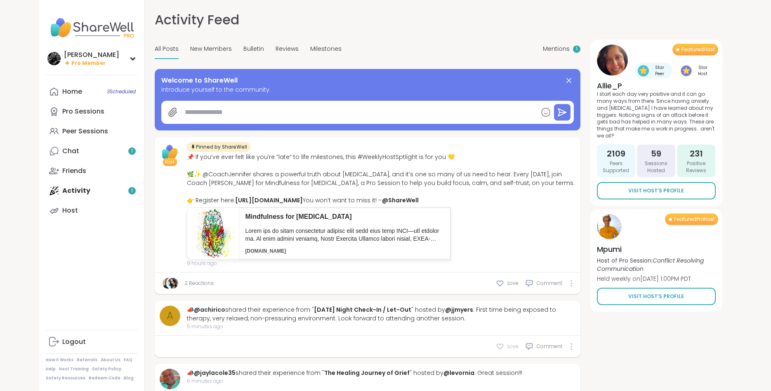
click at [501, 350] on icon at bounding box center [500, 346] width 8 height 8
click at [86, 158] on link "Chat 1" at bounding box center [92, 151] width 92 height 20
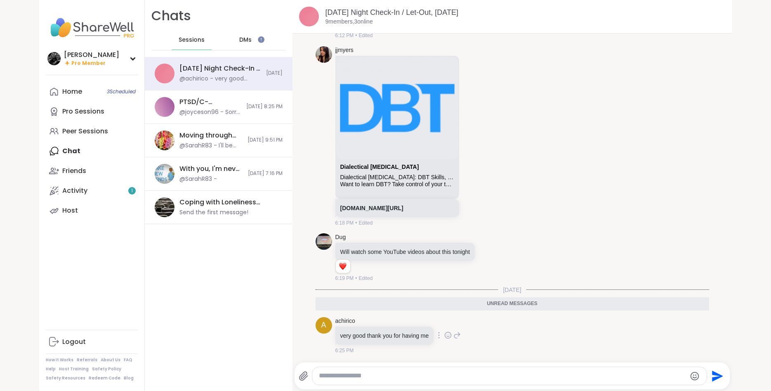
click at [447, 335] on icon at bounding box center [447, 335] width 7 height 8
click at [385, 321] on div "Select Reaction: Heart" at bounding box center [382, 321] width 7 height 7
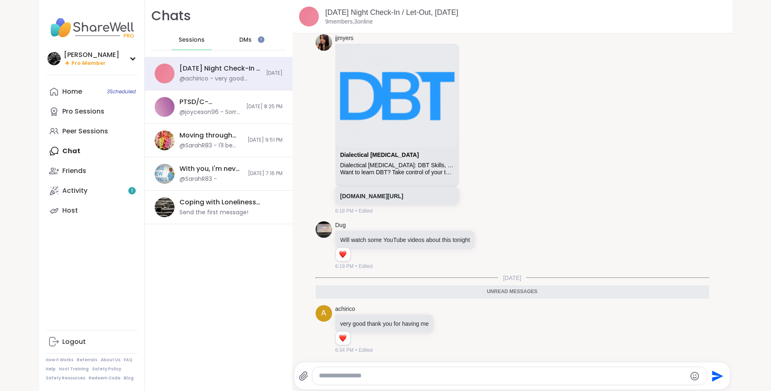
click at [241, 45] on div "DMs" at bounding box center [245, 40] width 40 height 20
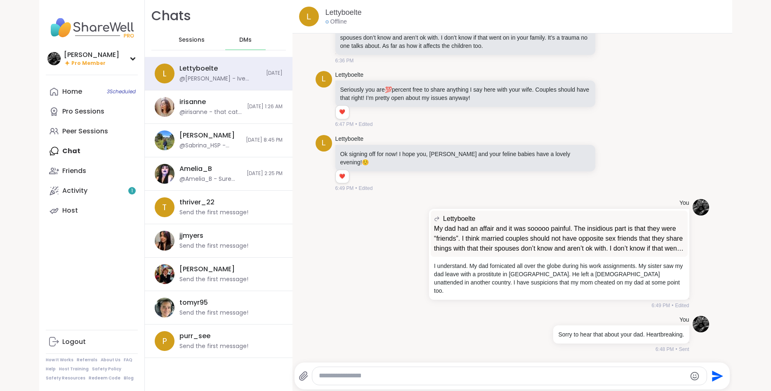
scroll to position [9451, 0]
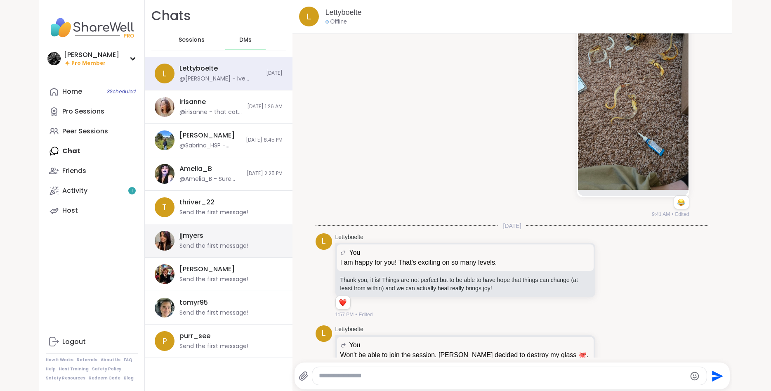
click at [217, 250] on div "Send the first message!" at bounding box center [213, 246] width 69 height 8
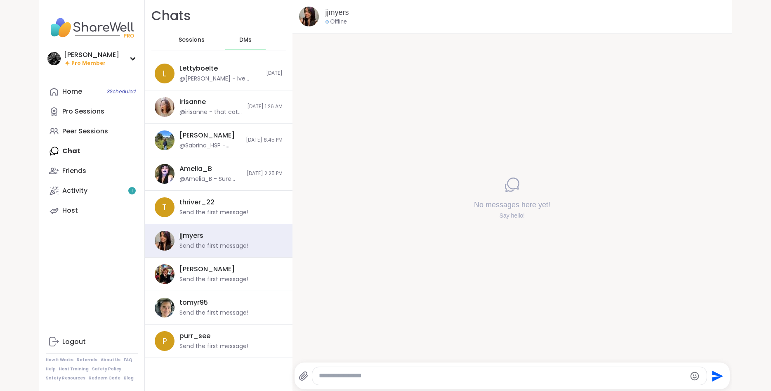
click at [440, 374] on textarea "Type your message" at bounding box center [502, 375] width 367 height 9
click at [79, 190] on div "Activity 1" at bounding box center [74, 190] width 25 height 9
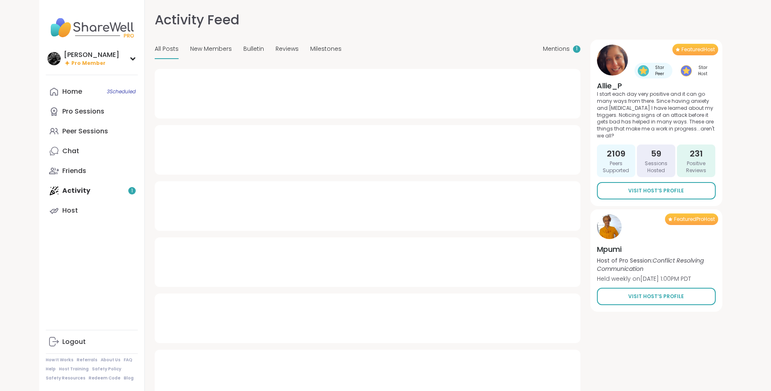
type textarea "*"
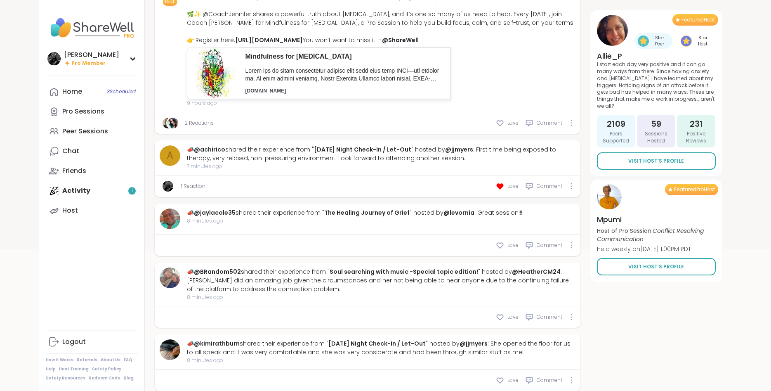
scroll to position [168, 0]
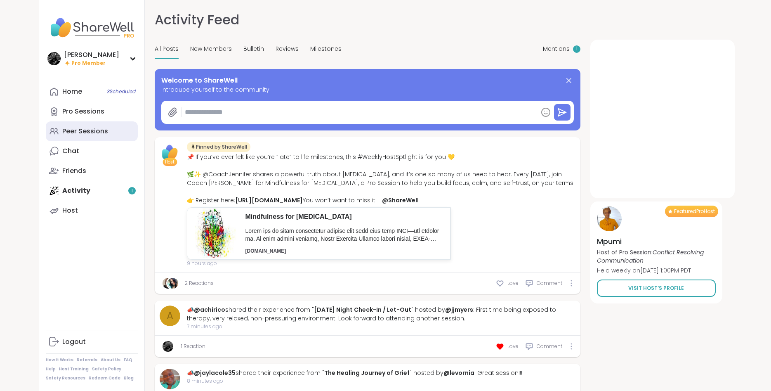
click at [94, 128] on div "Peer Sessions" at bounding box center [85, 131] width 46 height 9
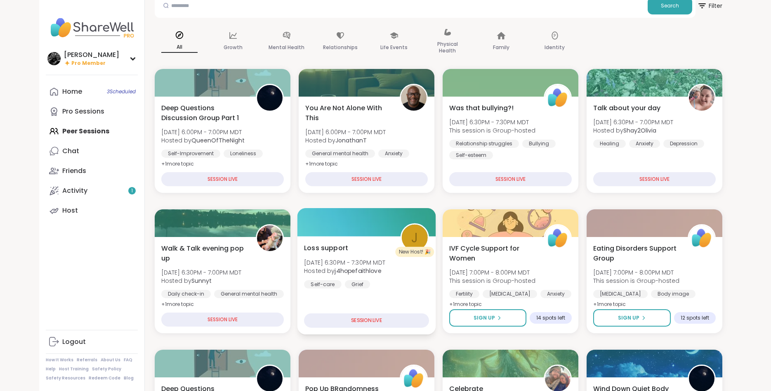
scroll to position [126, 0]
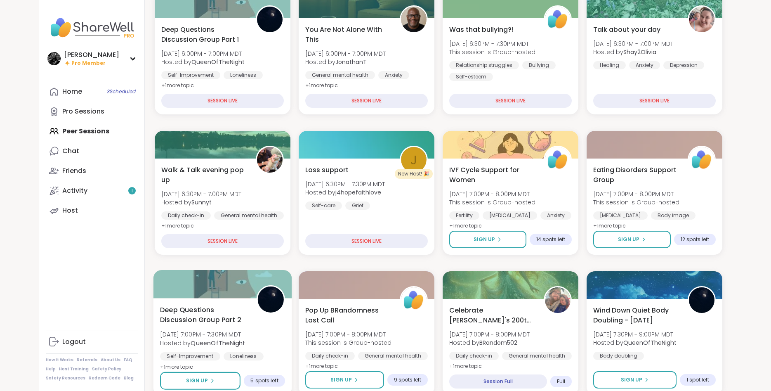
click at [268, 323] on div "Deep Questions Discussion Group Part 2 Mon, Sep 08 | 7:00PM - 7:30PM MDT Hosted…" at bounding box center [222, 337] width 125 height 67
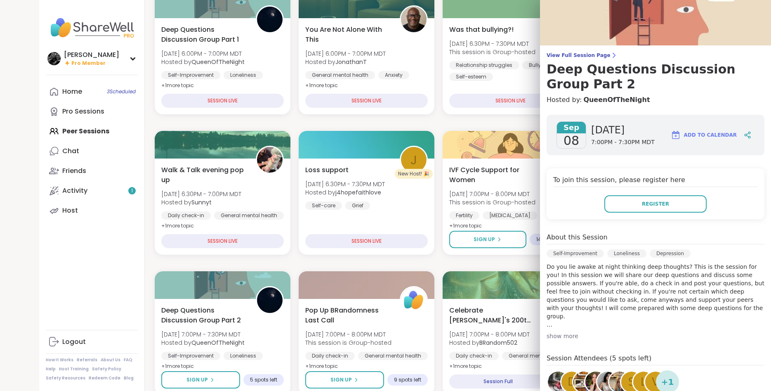
scroll to position [0, 0]
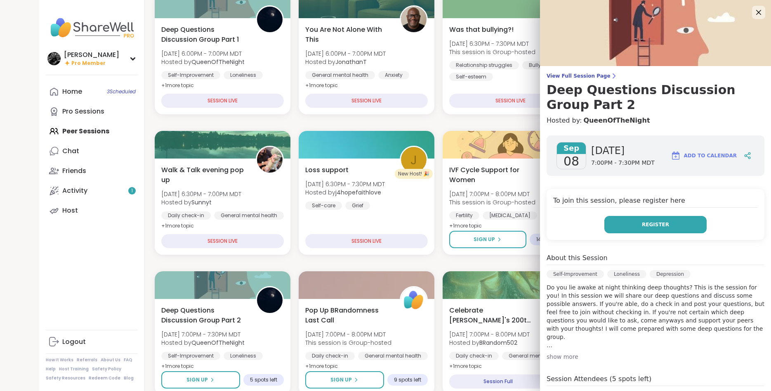
click at [649, 231] on button "Register" at bounding box center [655, 224] width 102 height 17
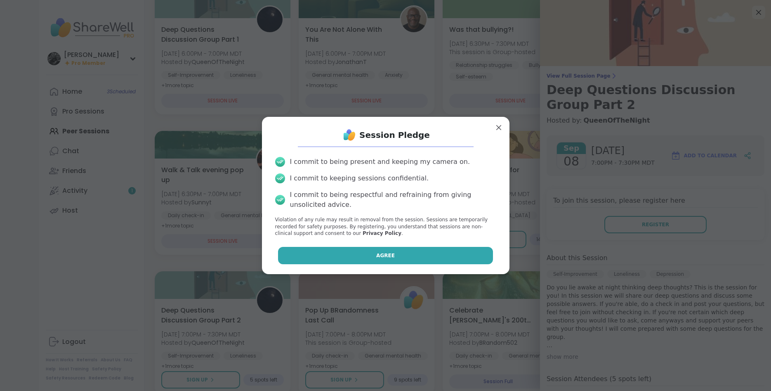
click at [426, 259] on button "Agree" at bounding box center [385, 255] width 215 height 17
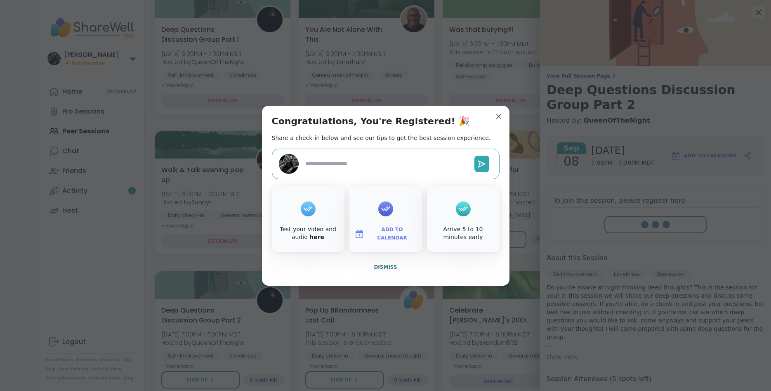
type textarea "*"
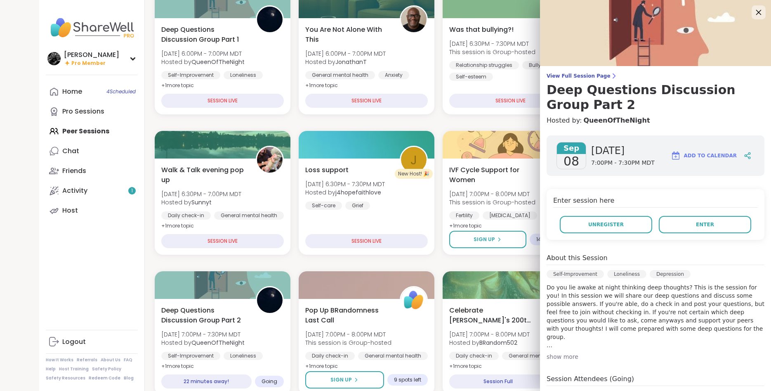
click at [757, 11] on icon at bounding box center [758, 12] width 5 height 5
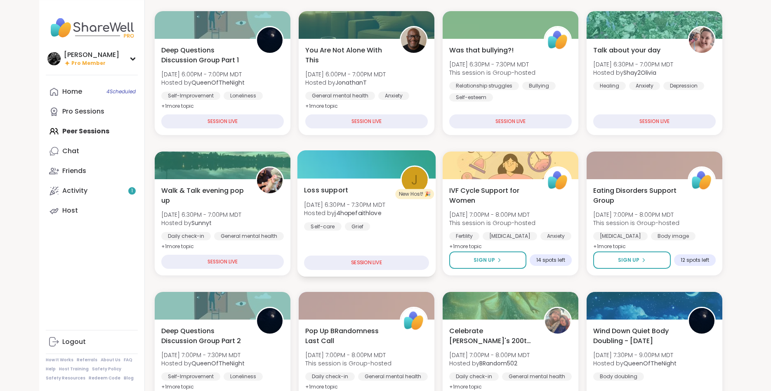
scroll to position [38, 0]
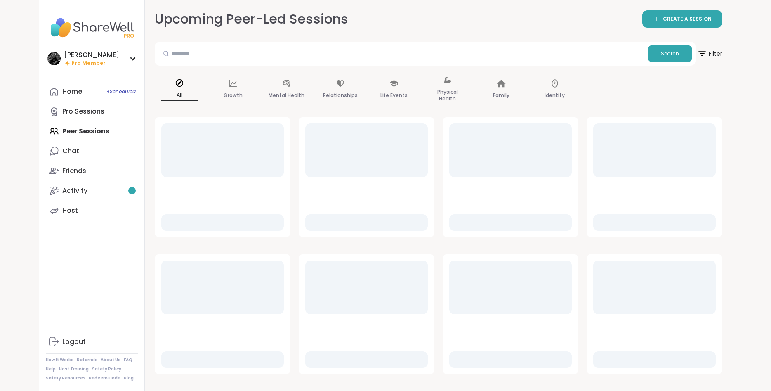
scroll to position [38, 0]
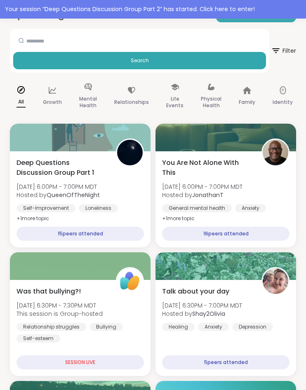
scroll to position [58, 0]
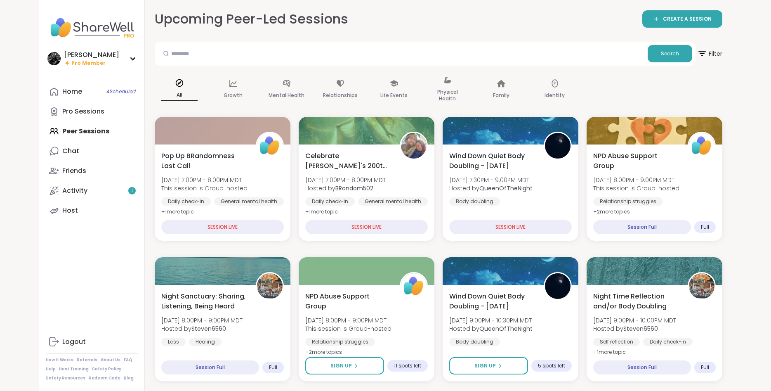
click at [80, 192] on div "Activity 1" at bounding box center [74, 190] width 25 height 9
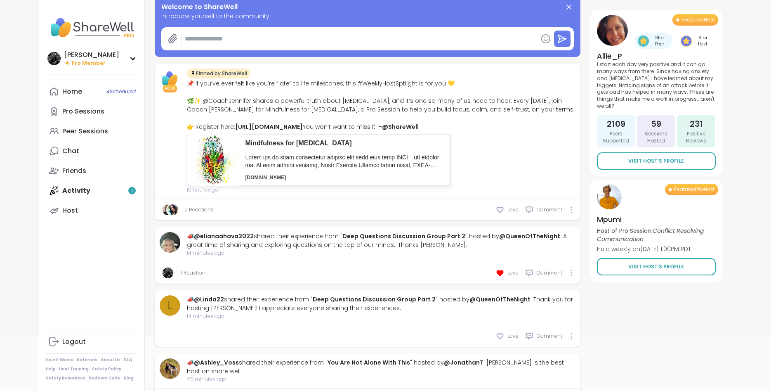
scroll to position [168, 0]
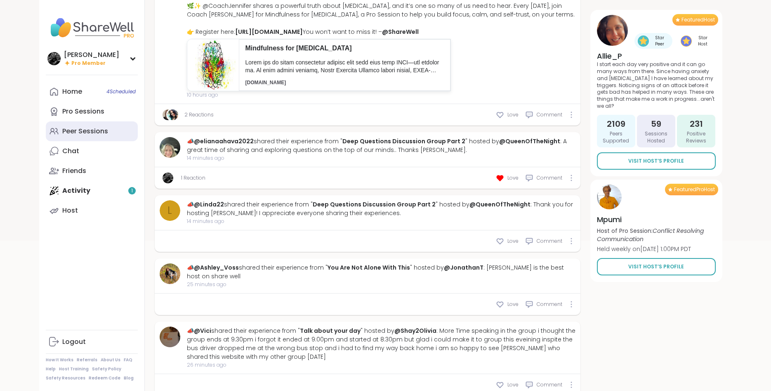
click at [72, 134] on div "Peer Sessions" at bounding box center [85, 131] width 46 height 9
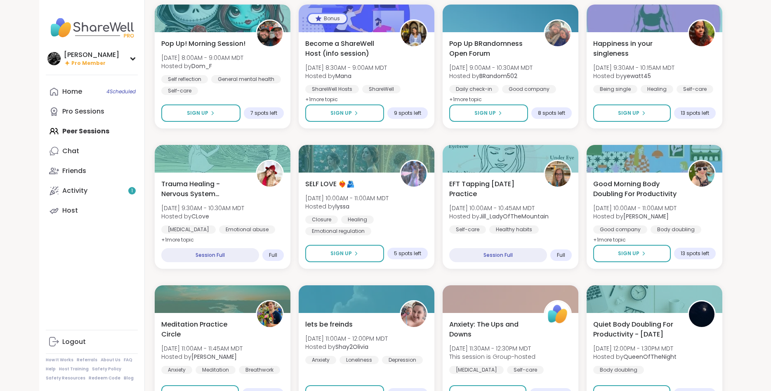
scroll to position [799, 0]
